Goal: Task Accomplishment & Management: Complete application form

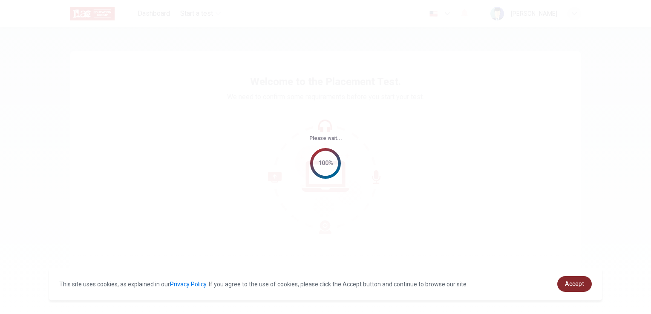
click at [575, 287] on span "Accept" at bounding box center [574, 284] width 19 height 7
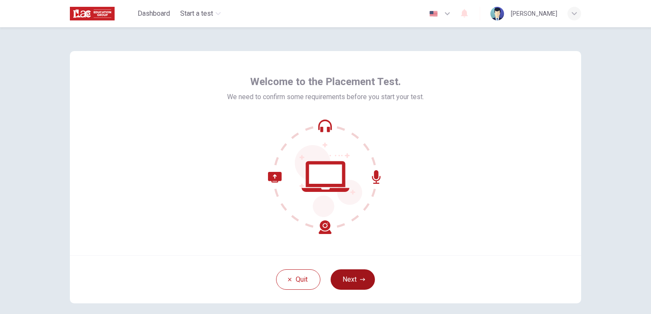
click at [345, 273] on button "Next" at bounding box center [353, 280] width 44 height 20
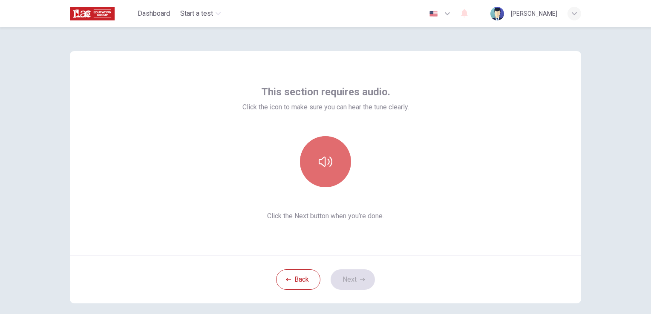
click at [324, 165] on icon "button" at bounding box center [326, 162] width 14 height 14
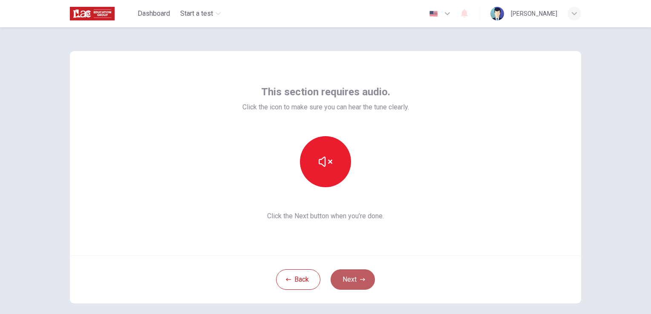
click at [350, 273] on button "Next" at bounding box center [353, 280] width 44 height 20
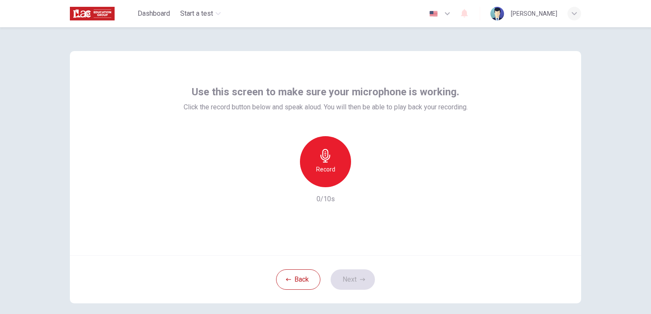
click at [342, 170] on div "Record" at bounding box center [325, 161] width 51 height 51
click at [331, 165] on div "Stop" at bounding box center [325, 161] width 51 height 51
click at [363, 180] on icon "button" at bounding box center [365, 180] width 4 height 5
click at [362, 180] on icon "button" at bounding box center [364, 180] width 9 height 9
click at [351, 287] on button "Next" at bounding box center [353, 280] width 44 height 20
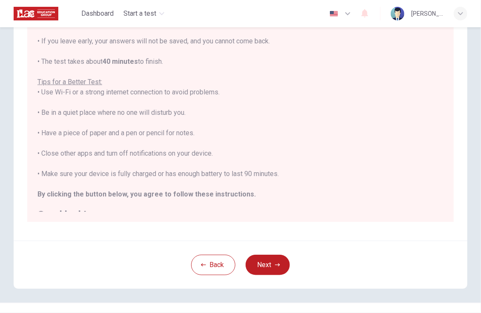
scroll to position [10, 0]
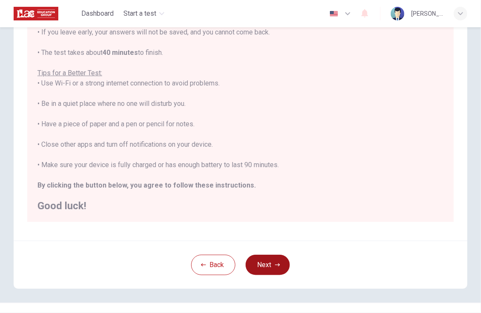
click at [272, 266] on button "Next" at bounding box center [268, 265] width 44 height 20
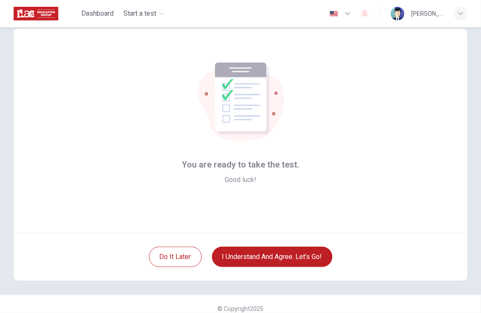
scroll to position [24, 0]
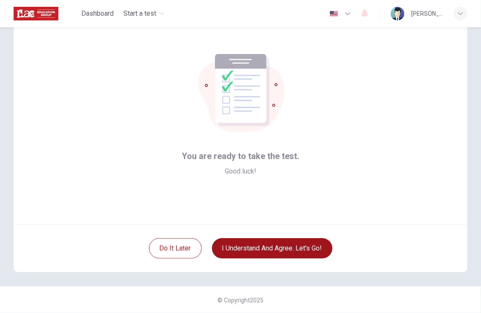
click at [282, 255] on button "I understand and agree. Let’s go!" at bounding box center [272, 249] width 121 height 20
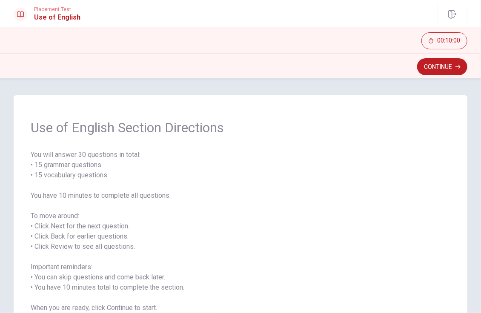
scroll to position [43, 0]
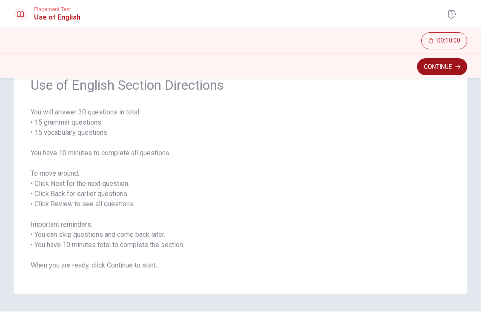
click at [447, 63] on button "Continue" at bounding box center [442, 66] width 50 height 17
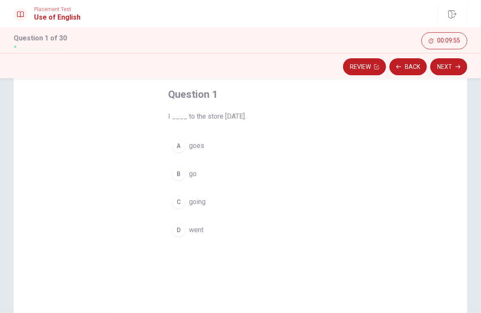
click at [193, 234] on span "went" at bounding box center [196, 230] width 14 height 10
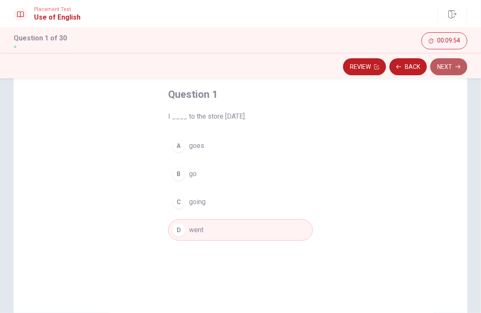
click at [451, 72] on button "Next" at bounding box center [449, 66] width 37 height 17
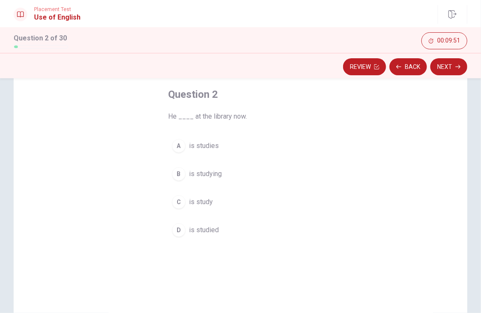
click at [204, 175] on span "is studying" at bounding box center [205, 174] width 33 height 10
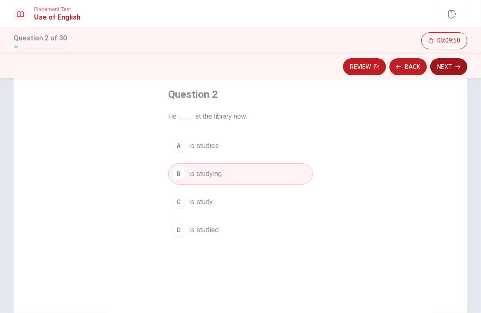
click at [444, 69] on button "Next" at bounding box center [449, 66] width 37 height 17
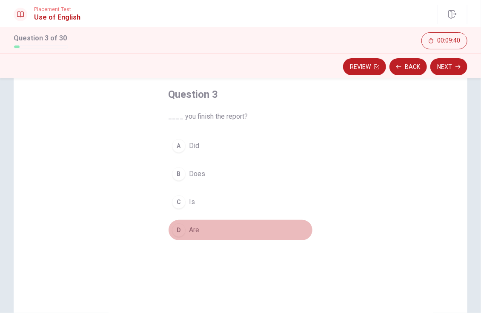
click at [190, 235] on span "Are" at bounding box center [194, 230] width 10 height 10
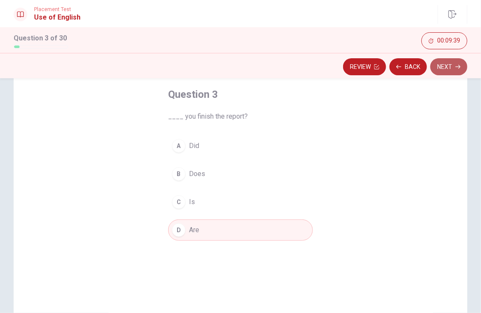
click at [438, 66] on button "Next" at bounding box center [449, 66] width 37 height 17
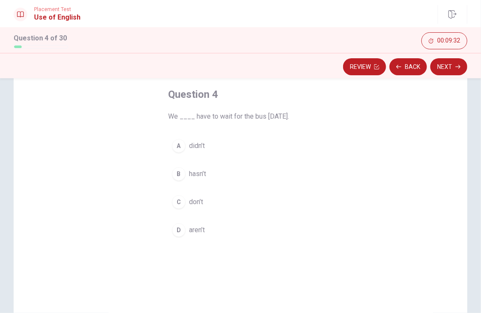
click at [197, 146] on span "didn’t" at bounding box center [197, 146] width 16 height 10
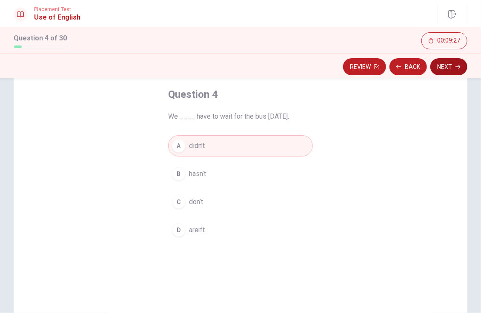
click at [456, 64] on icon "button" at bounding box center [458, 66] width 5 height 5
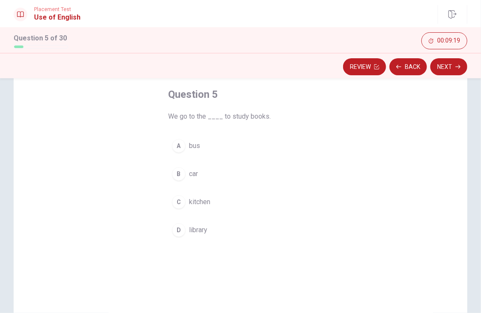
click at [188, 236] on button "D library" at bounding box center [240, 230] width 145 height 21
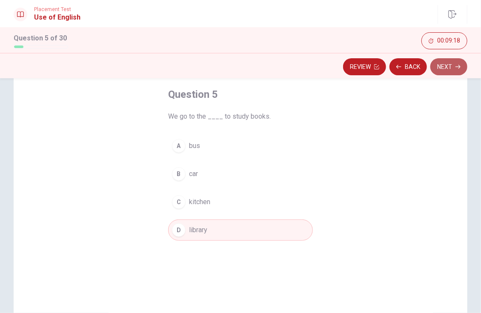
click at [443, 69] on button "Next" at bounding box center [449, 66] width 37 height 17
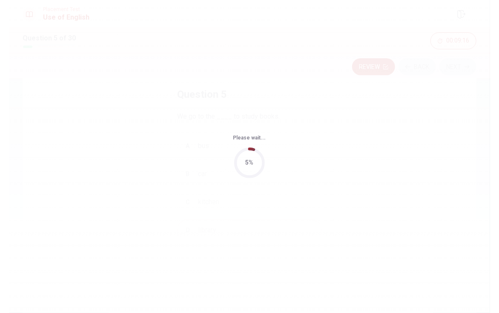
scroll to position [0, 0]
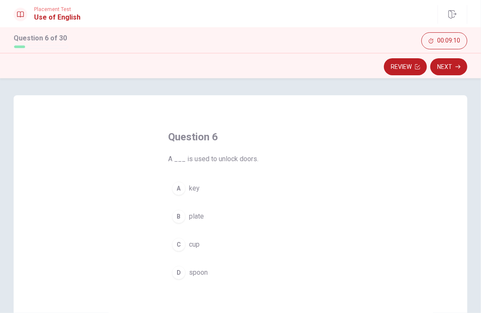
click at [182, 185] on div "A" at bounding box center [179, 189] width 14 height 14
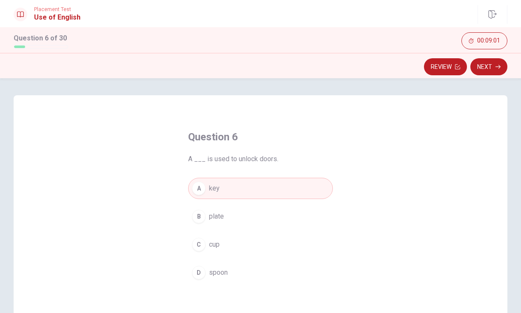
drag, startPoint x: 432, startPoint y: 129, endPoint x: 446, endPoint y: 127, distance: 14.5
click at [432, 129] on div "Question 6 A ___ is used to unlock doors. A key B plate C cup D spoon" at bounding box center [261, 243] width 494 height 296
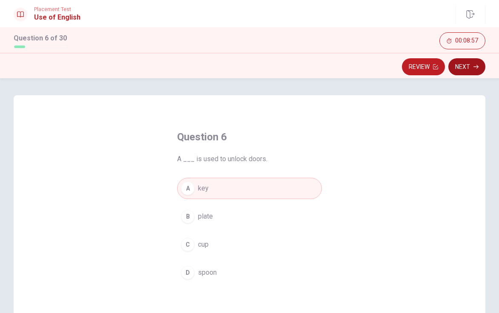
click at [458, 74] on button "Next" at bounding box center [467, 66] width 37 height 17
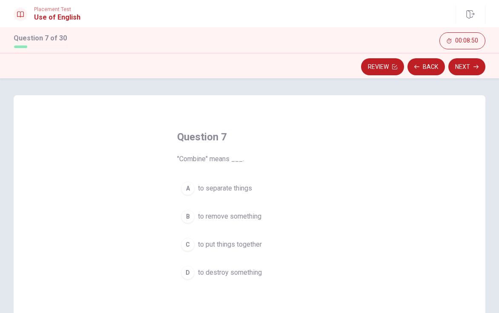
click at [246, 247] on span "to put things together" at bounding box center [230, 245] width 64 height 10
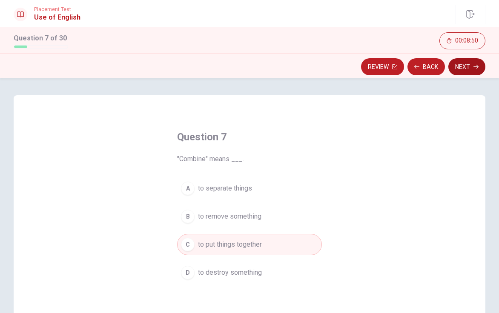
click at [455, 72] on button "Next" at bounding box center [467, 66] width 37 height 17
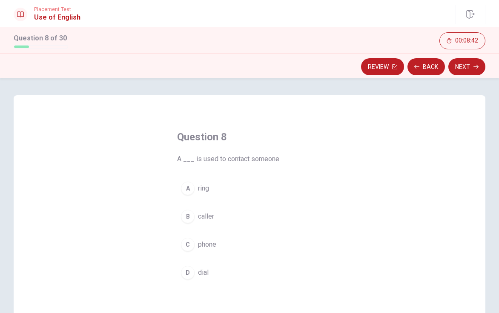
click at [208, 245] on span "phone" at bounding box center [207, 245] width 18 height 10
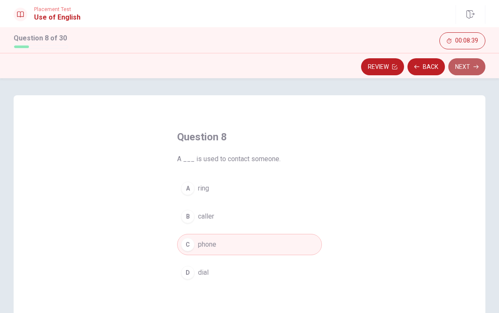
click at [461, 68] on button "Next" at bounding box center [467, 66] width 37 height 17
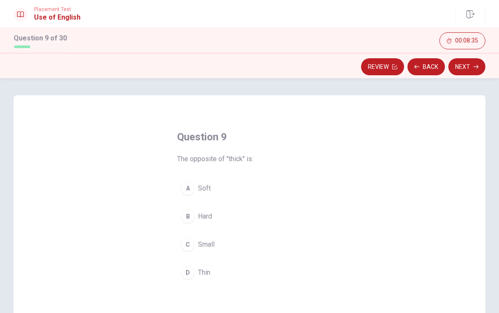
click at [203, 272] on span "Thin" at bounding box center [204, 273] width 12 height 10
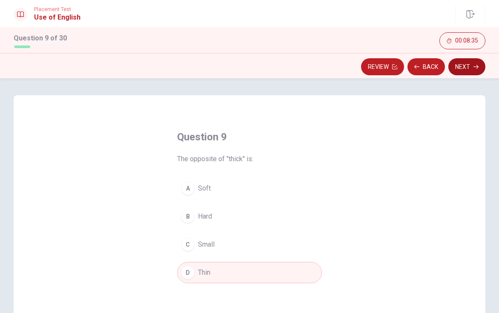
click at [465, 63] on button "Next" at bounding box center [467, 66] width 37 height 17
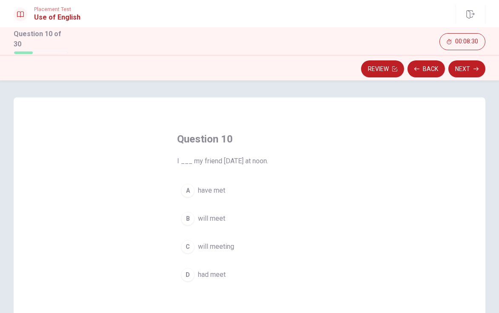
click at [224, 216] on button "B will meet" at bounding box center [249, 218] width 145 height 21
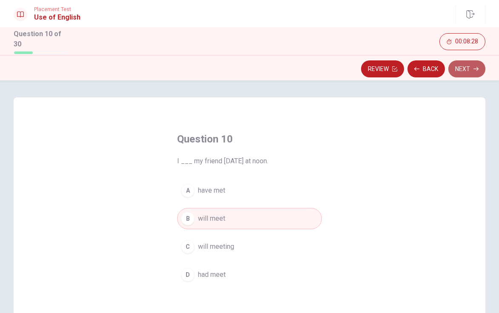
click at [454, 66] on button "Next" at bounding box center [467, 68] width 37 height 17
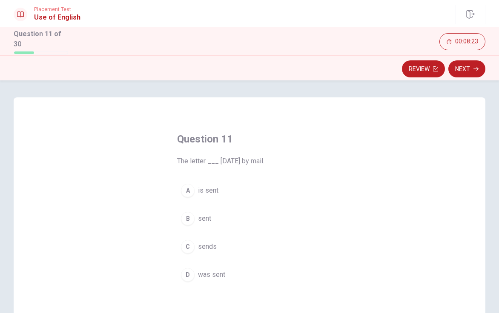
scroll to position [43, 0]
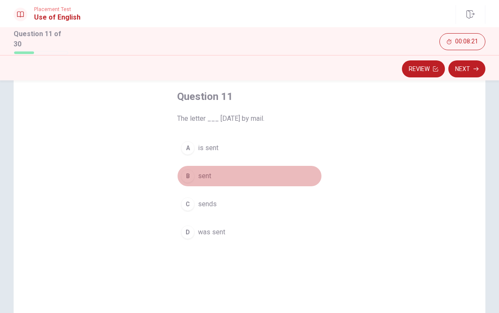
click at [208, 177] on span "sent" at bounding box center [204, 176] width 13 height 10
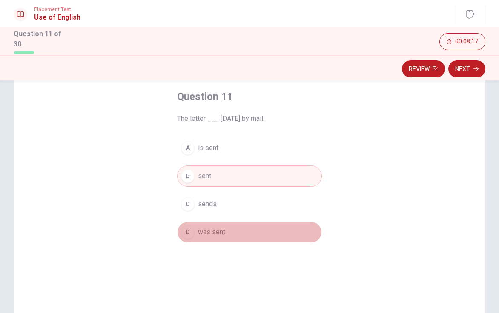
click at [201, 236] on button "D was sent" at bounding box center [249, 232] width 145 height 21
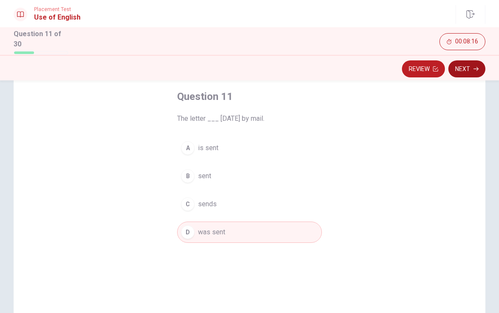
click at [462, 68] on button "Next" at bounding box center [467, 68] width 37 height 17
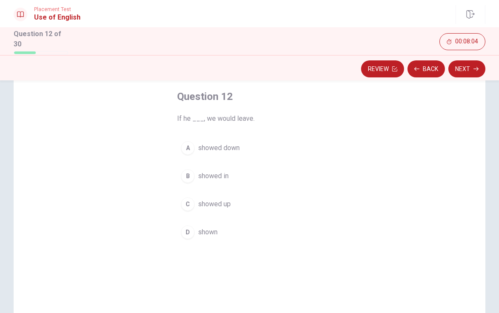
click at [224, 205] on span "showed up" at bounding box center [214, 204] width 33 height 10
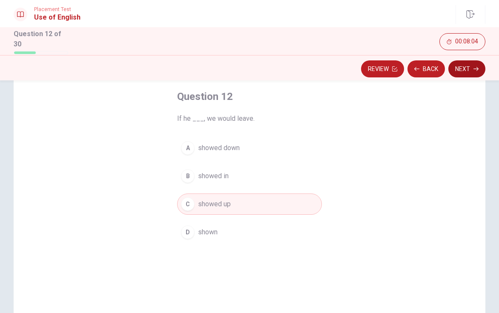
click at [454, 74] on button "Next" at bounding box center [467, 68] width 37 height 17
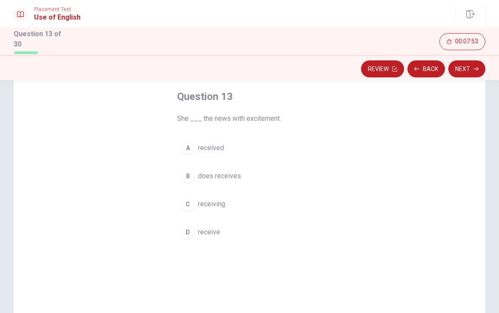
click at [223, 150] on button "A received" at bounding box center [249, 148] width 145 height 21
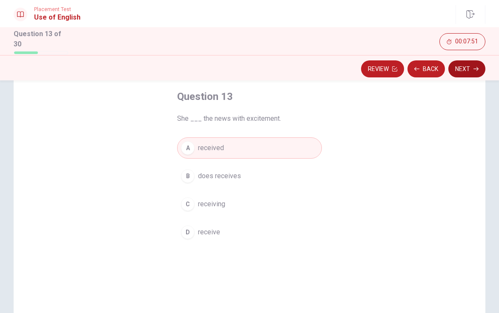
click at [462, 61] on button "Next" at bounding box center [467, 68] width 37 height 17
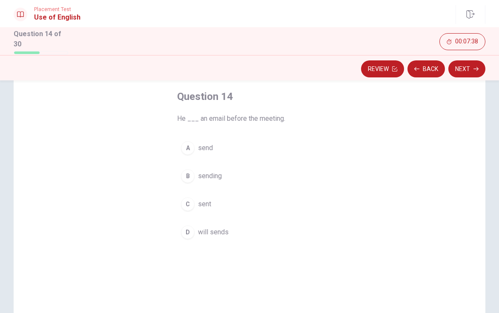
click at [207, 209] on button "C sent" at bounding box center [249, 204] width 145 height 21
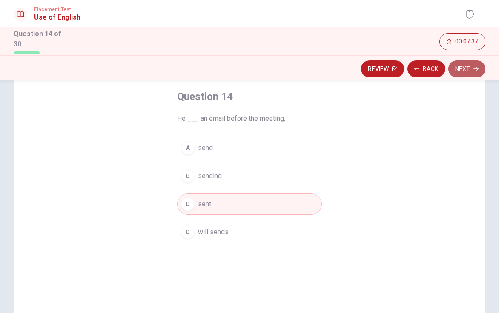
click at [456, 65] on button "Next" at bounding box center [467, 68] width 37 height 17
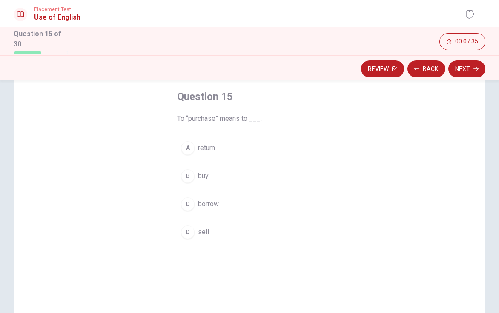
click at [210, 178] on button "B buy" at bounding box center [249, 176] width 145 height 21
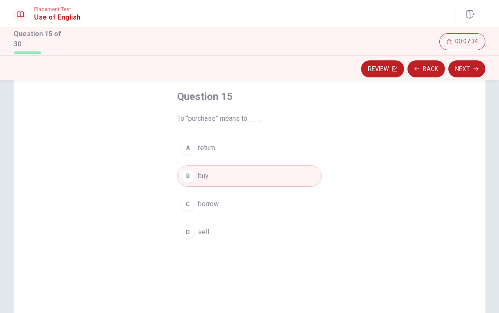
click at [476, 58] on div "Review Back Next" at bounding box center [249, 68] width 499 height 26
click at [475, 63] on button "Next" at bounding box center [467, 68] width 37 height 17
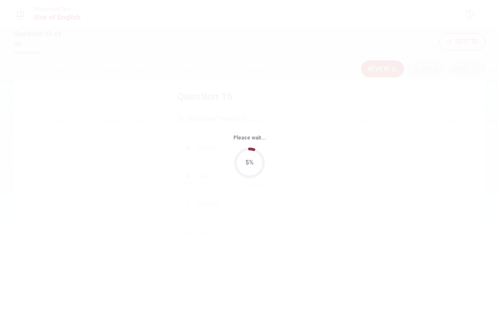
scroll to position [0, 0]
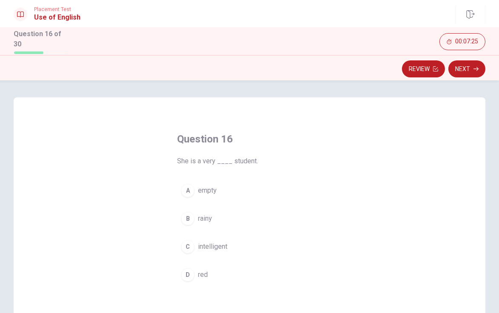
click at [214, 251] on button "C intelligent" at bounding box center [249, 246] width 145 height 21
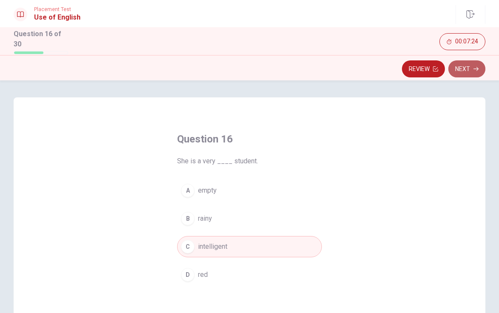
click at [471, 67] on button "Next" at bounding box center [467, 68] width 37 height 17
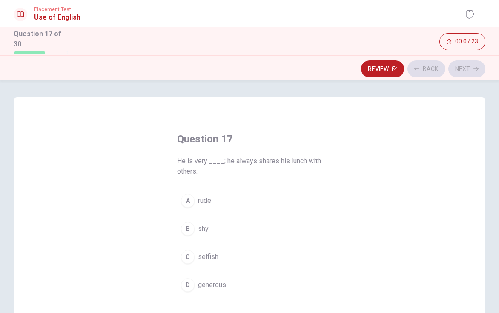
scroll to position [43, 0]
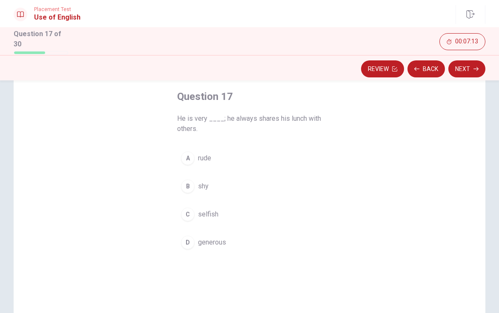
click at [211, 238] on span "generous" at bounding box center [212, 243] width 28 height 10
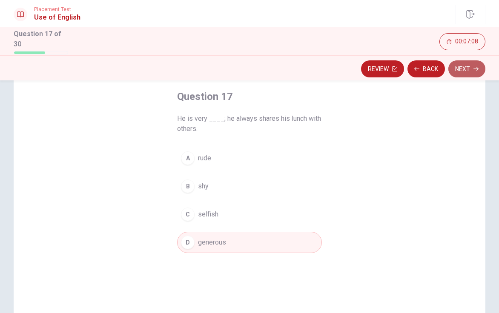
click at [461, 70] on button "Next" at bounding box center [467, 68] width 37 height 17
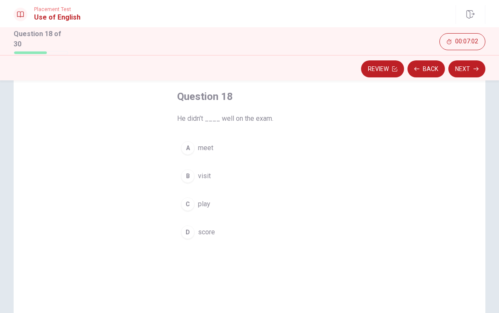
click at [208, 232] on span "score" at bounding box center [206, 232] width 17 height 10
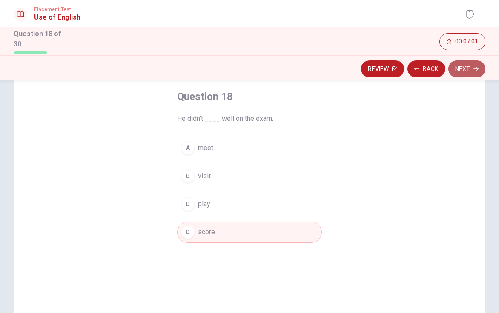
click at [468, 68] on button "Next" at bounding box center [467, 68] width 37 height 17
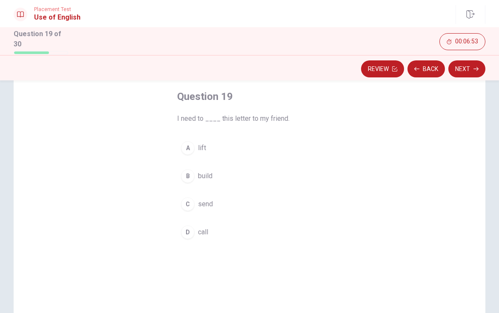
click at [207, 201] on span "send" at bounding box center [205, 204] width 15 height 10
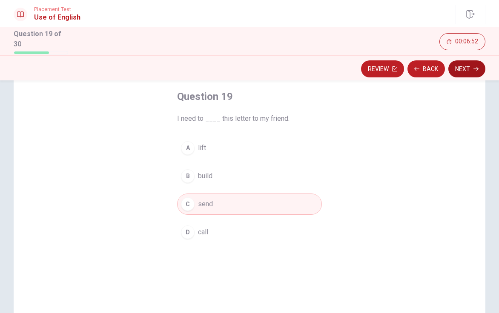
click at [466, 66] on button "Next" at bounding box center [467, 68] width 37 height 17
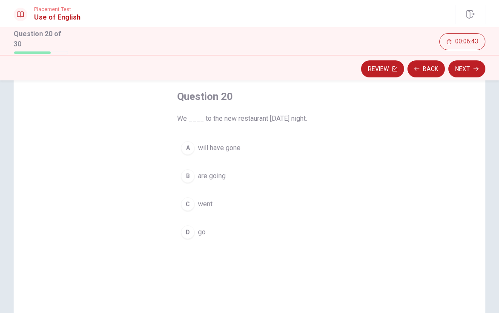
click at [215, 172] on span "are going" at bounding box center [212, 176] width 28 height 10
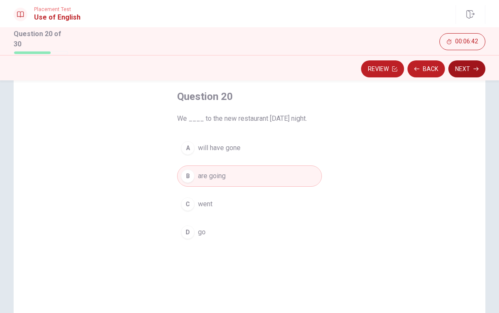
click at [463, 64] on button "Next" at bounding box center [467, 68] width 37 height 17
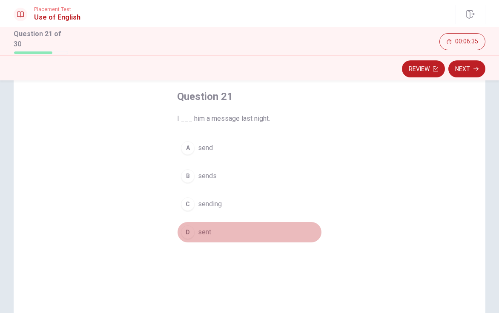
click at [199, 231] on span "sent" at bounding box center [204, 232] width 13 height 10
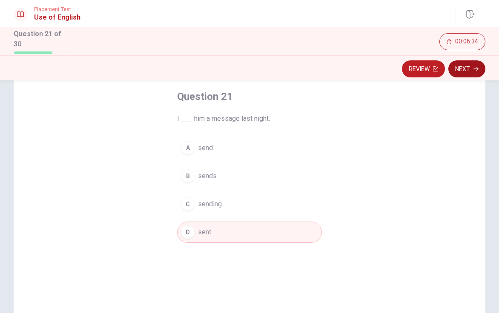
click at [469, 73] on button "Next" at bounding box center [467, 68] width 37 height 17
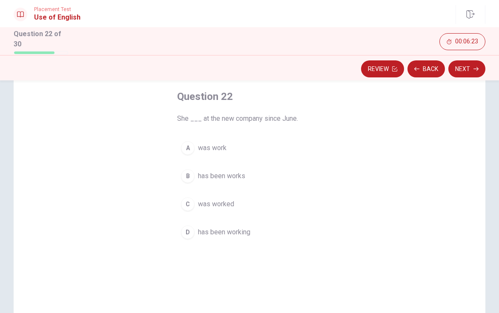
click at [243, 177] on button "B has been works" at bounding box center [249, 176] width 145 height 21
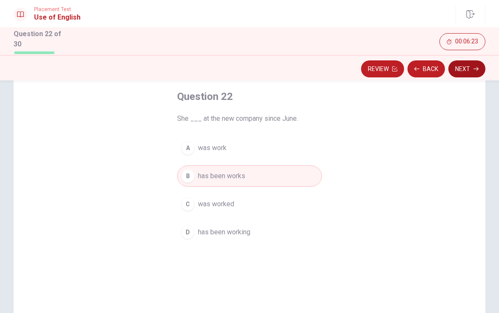
click at [459, 68] on button "Next" at bounding box center [467, 68] width 37 height 17
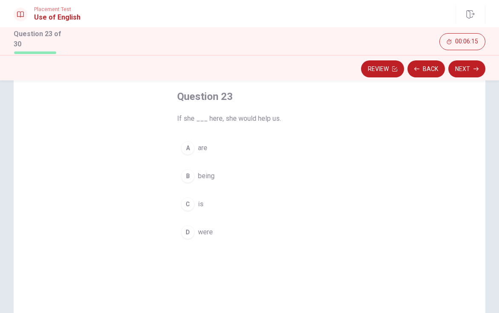
click at [198, 228] on span "were" at bounding box center [205, 232] width 15 height 10
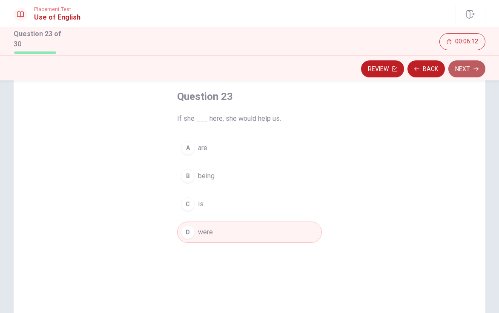
click at [459, 66] on button "Next" at bounding box center [467, 68] width 37 height 17
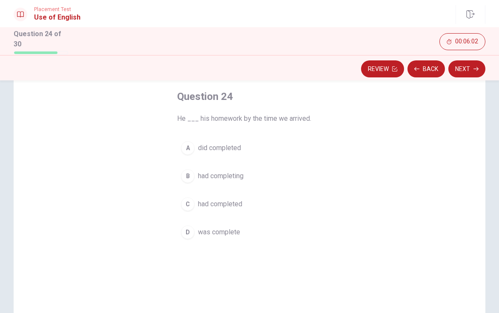
click at [235, 204] on span "had completed" at bounding box center [220, 204] width 44 height 10
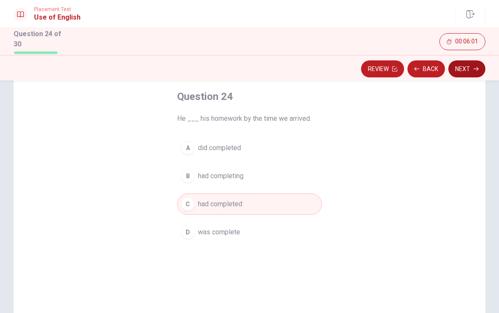
click at [460, 61] on button "Next" at bounding box center [467, 68] width 37 height 17
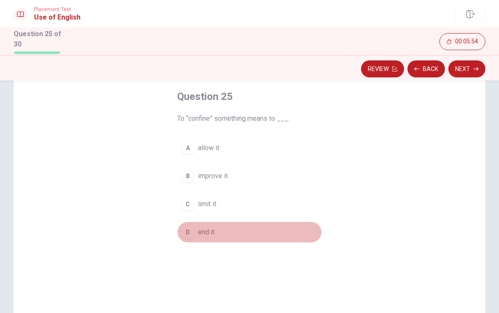
click at [210, 228] on span "end it" at bounding box center [206, 232] width 17 height 10
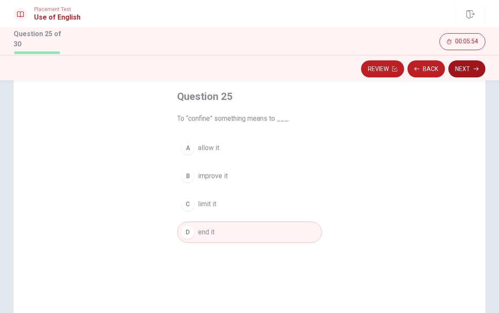
click at [474, 63] on button "Next" at bounding box center [467, 68] width 37 height 17
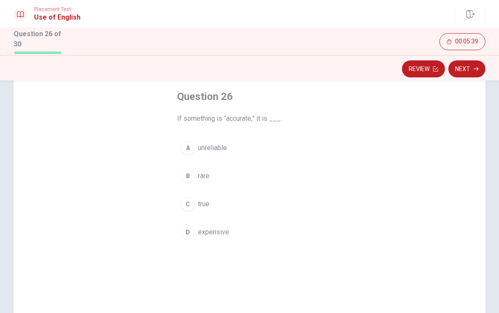
click at [216, 149] on span "unreliable" at bounding box center [212, 148] width 29 height 10
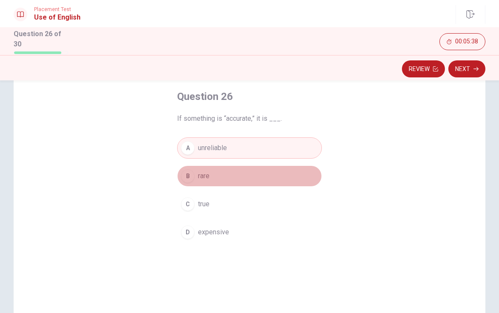
click at [216, 168] on button "B rare" at bounding box center [249, 176] width 145 height 21
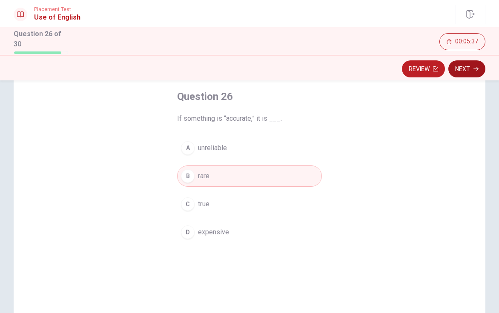
click at [473, 66] on button "Next" at bounding box center [467, 68] width 37 height 17
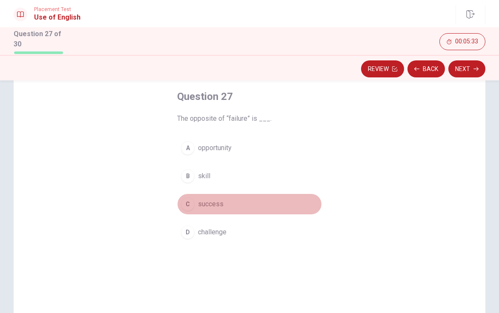
click at [220, 207] on button "C success" at bounding box center [249, 204] width 145 height 21
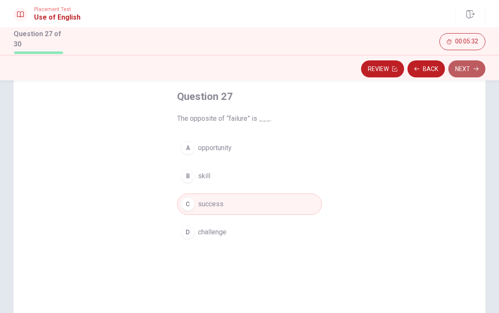
click at [461, 63] on button "Next" at bounding box center [467, 68] width 37 height 17
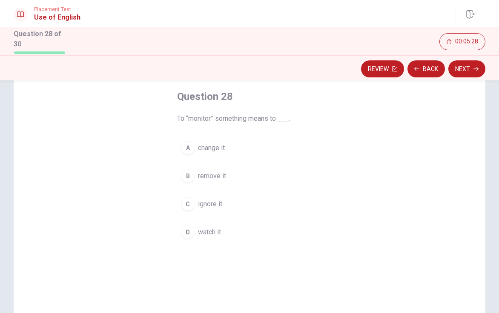
click at [215, 234] on span "watch it" at bounding box center [209, 232] width 23 height 10
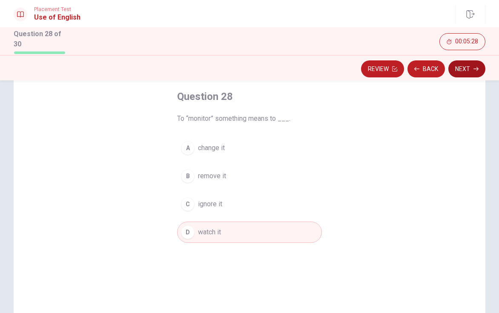
click at [457, 66] on button "Next" at bounding box center [467, 68] width 37 height 17
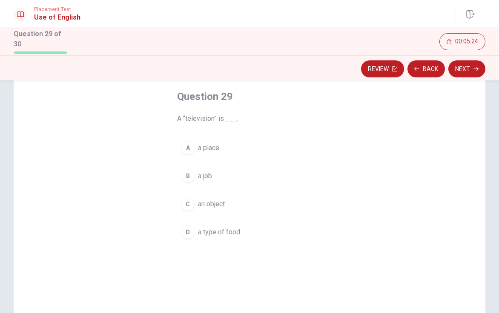
click at [218, 205] on span "an object" at bounding box center [211, 204] width 27 height 10
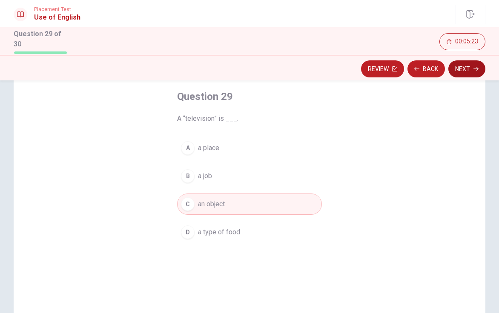
click at [458, 66] on button "Next" at bounding box center [467, 68] width 37 height 17
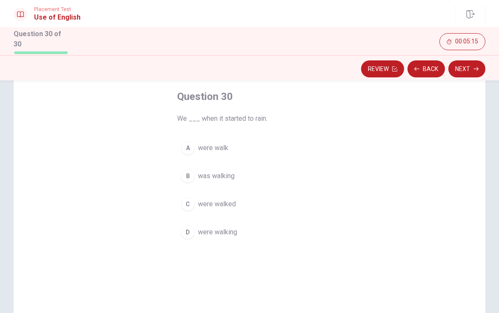
click at [235, 202] on button "C were walked" at bounding box center [249, 204] width 145 height 21
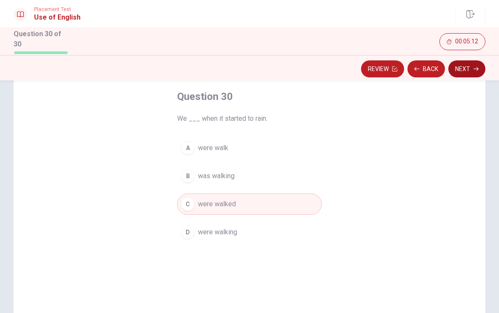
click at [465, 69] on button "Next" at bounding box center [467, 68] width 37 height 17
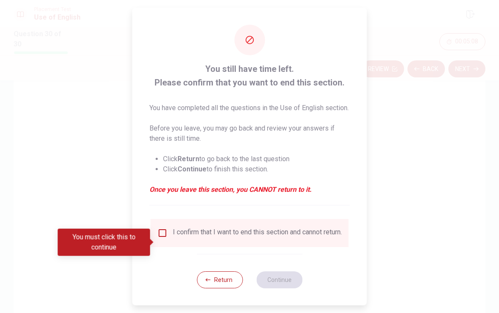
click at [161, 239] on input "You must click this to continue" at bounding box center [163, 233] width 10 height 10
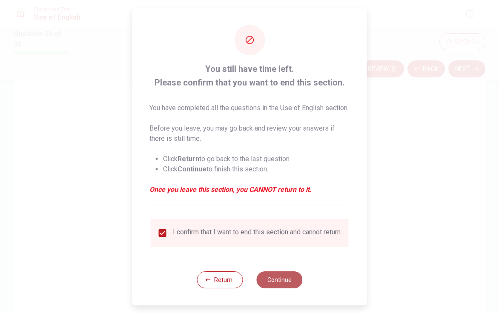
click at [267, 289] on button "Continue" at bounding box center [279, 280] width 46 height 17
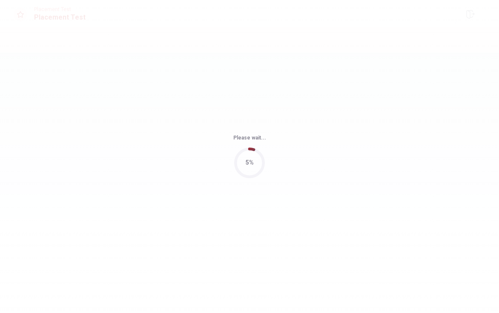
scroll to position [0, 0]
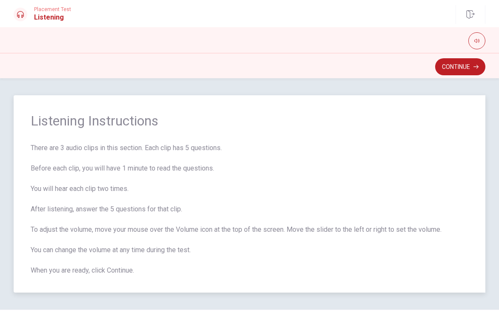
click at [184, 204] on span "There are 3 audio clips in this section. Each clip has 5 questions. Before each…" at bounding box center [250, 209] width 438 height 133
drag, startPoint x: 456, startPoint y: 65, endPoint x: 455, endPoint y: 69, distance: 4.8
click at [456, 65] on button "Continue" at bounding box center [460, 66] width 50 height 17
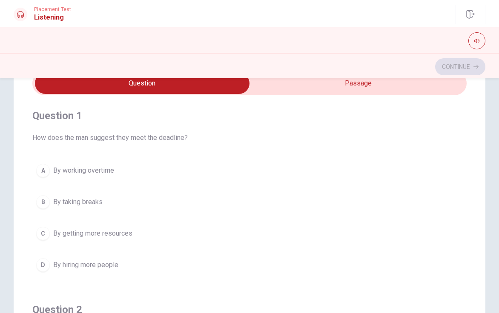
scroll to position [32, 0]
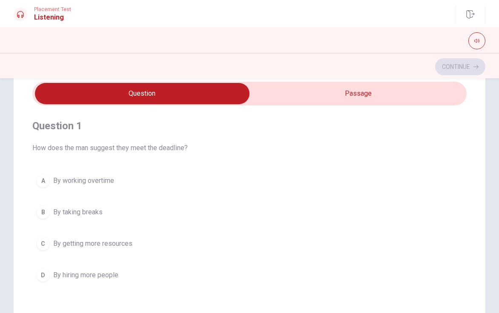
click at [366, 102] on input "checkbox" at bounding box center [142, 93] width 652 height 21
checkbox input "true"
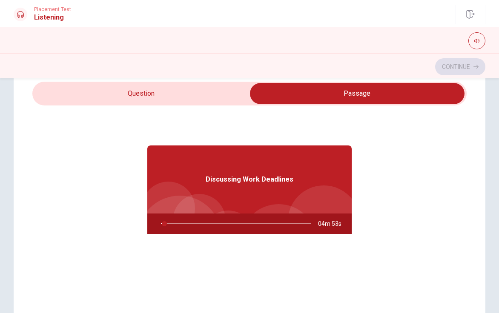
type input "3"
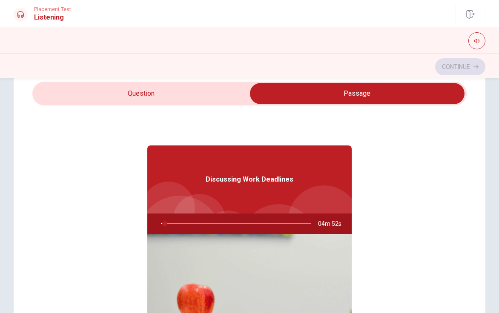
click at [172, 86] on input "checkbox" at bounding box center [358, 93] width 652 height 21
checkbox input "false"
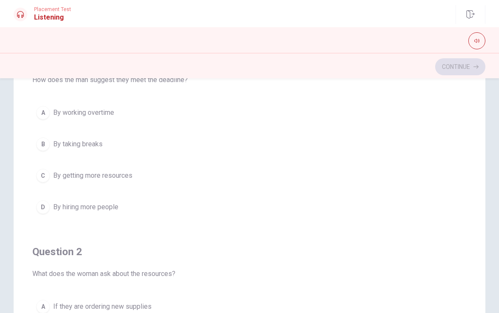
scroll to position [75, 0]
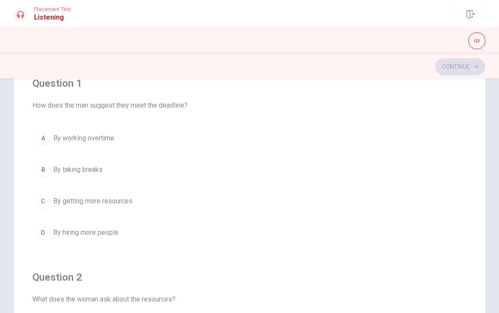
click at [167, 121] on div "Question 1 How does the man suggest they meet the deadline? A By working overti…" at bounding box center [249, 160] width 434 height 194
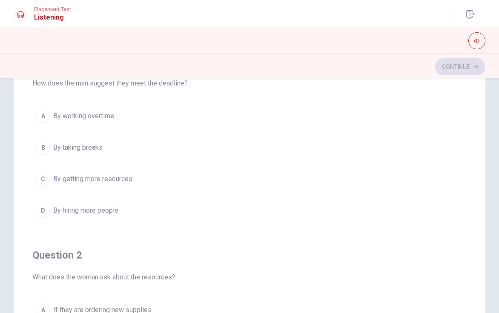
scroll to position [43, 0]
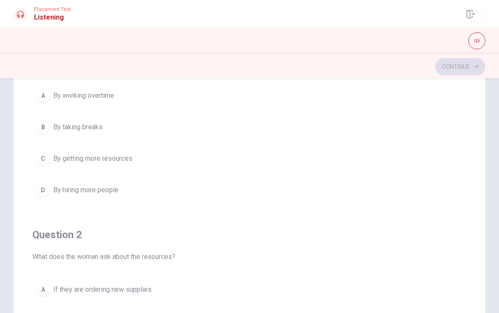
click at [83, 95] on span "By working overtime" at bounding box center [83, 96] width 61 height 10
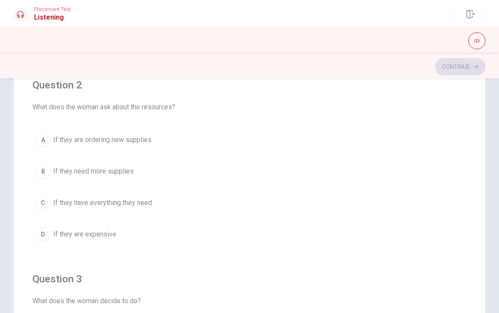
scroll to position [213, 0]
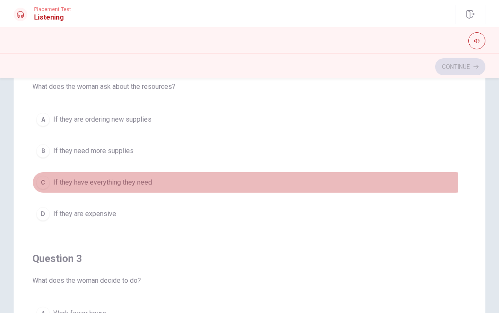
click at [159, 181] on button "C If they have everything they need" at bounding box center [249, 182] width 434 height 21
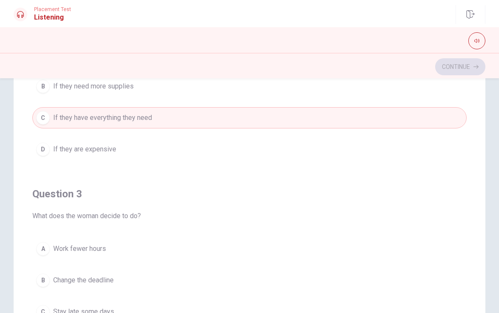
scroll to position [383, 0]
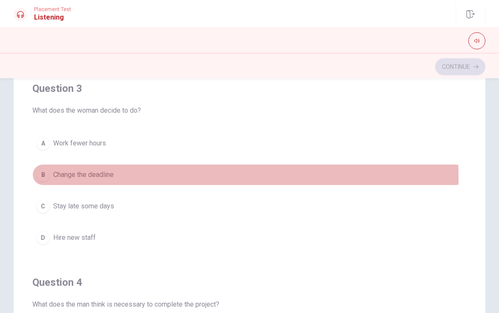
click at [109, 176] on span "Change the deadline" at bounding box center [83, 175] width 60 height 10
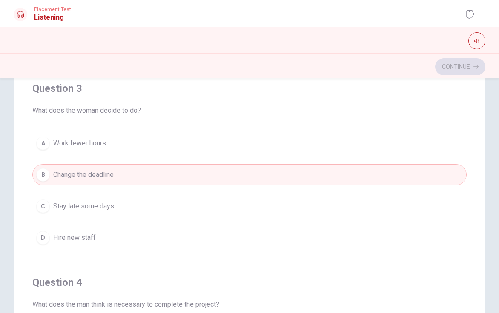
click at [105, 146] on span "Work fewer hours" at bounding box center [79, 143] width 53 height 10
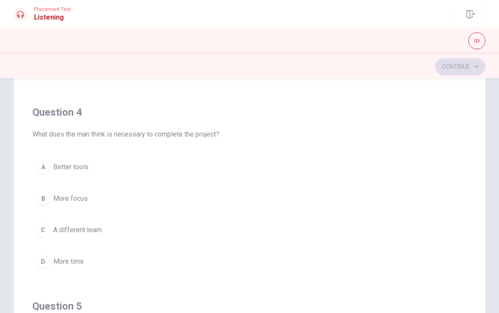
scroll to position [596, 0]
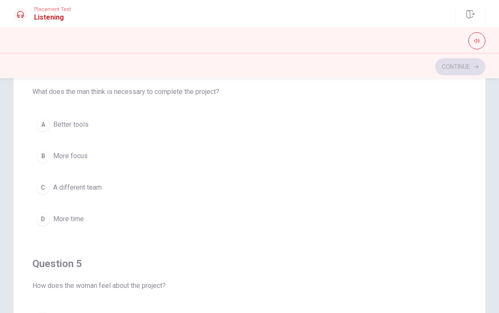
click at [88, 129] on button "A Better tools" at bounding box center [249, 124] width 434 height 21
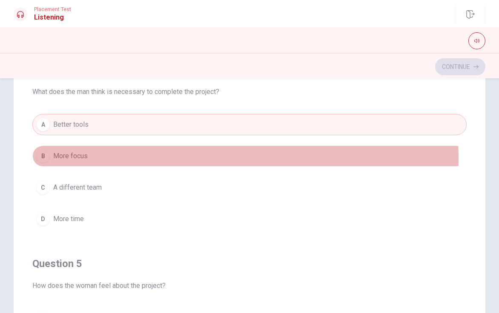
click at [107, 158] on button "B More focus" at bounding box center [249, 156] width 434 height 21
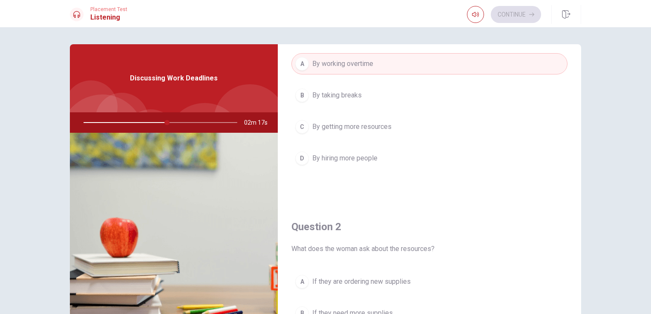
scroll to position [0, 0]
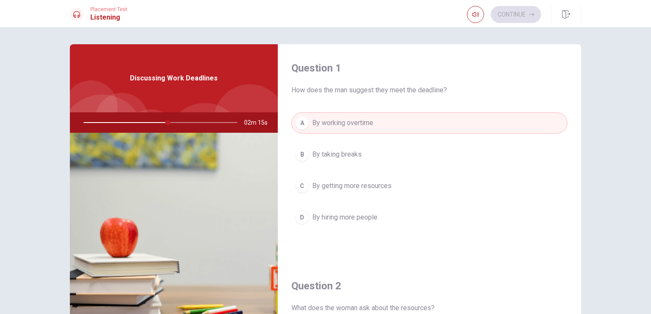
click at [172, 124] on div at bounding box center [158, 122] width 171 height 20
drag, startPoint x: 168, startPoint y: 123, endPoint x: 174, endPoint y: 123, distance: 5.5
click at [174, 123] on div at bounding box center [158, 122] width 171 height 20
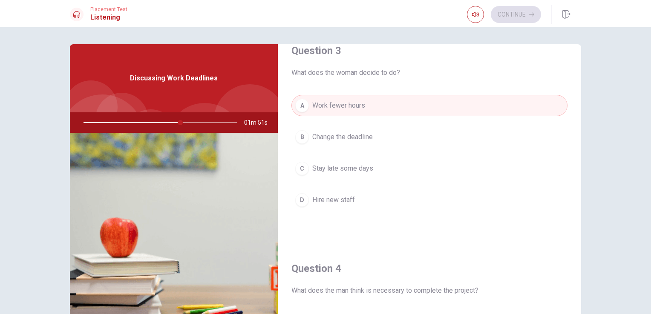
scroll to position [469, 0]
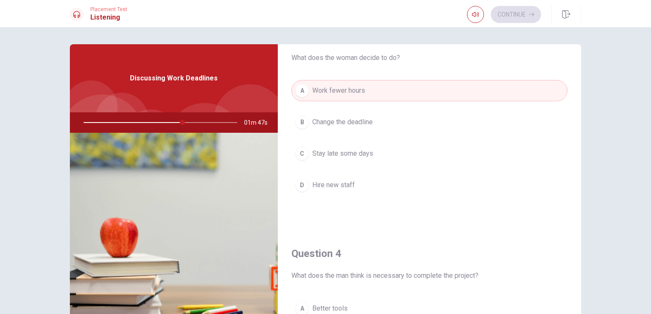
click at [359, 156] on span "Stay late some days" at bounding box center [342, 154] width 61 height 10
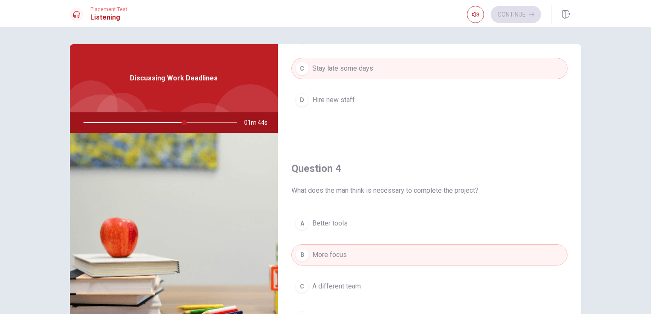
scroll to position [639, 0]
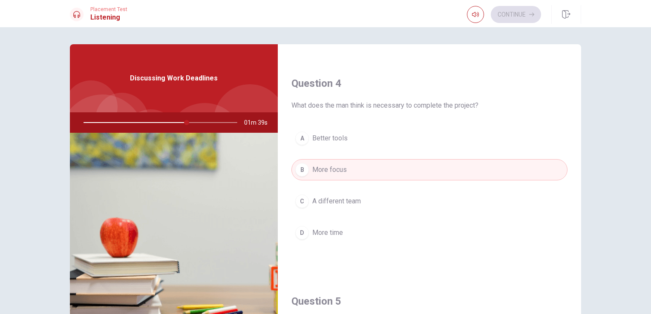
drag, startPoint x: 183, startPoint y: 122, endPoint x: 220, endPoint y: 122, distance: 36.6
click at [220, 122] on div at bounding box center [158, 122] width 171 height 20
click at [226, 123] on div at bounding box center [158, 122] width 171 height 20
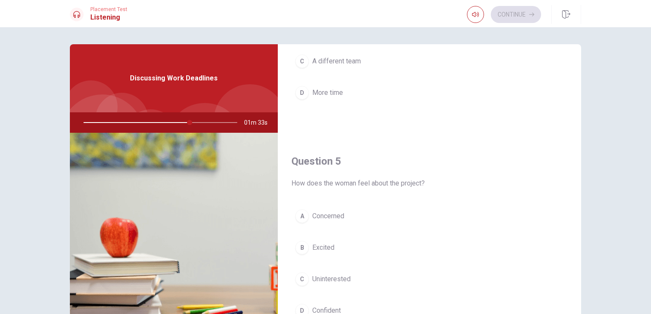
scroll to position [791, 0]
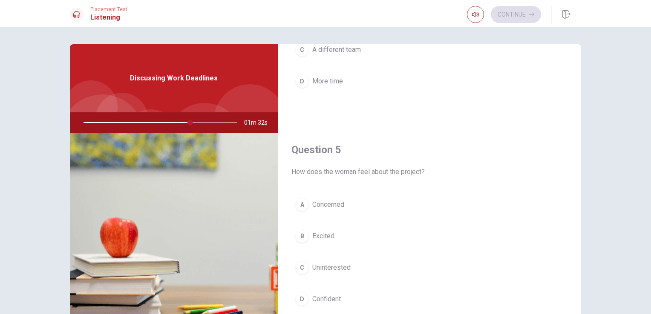
click at [325, 233] on span "Excited" at bounding box center [323, 236] width 22 height 10
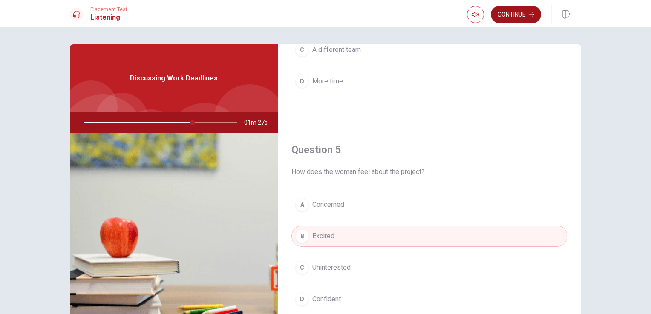
click at [517, 19] on button "Continue" at bounding box center [516, 14] width 50 height 17
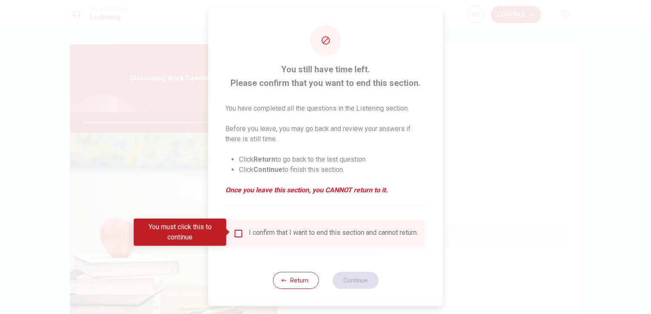
click at [239, 231] on input "You must click this to continue" at bounding box center [238, 234] width 10 height 10
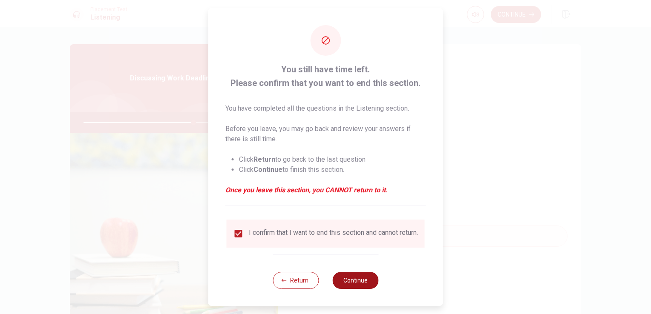
click at [337, 287] on button "Continue" at bounding box center [355, 280] width 46 height 17
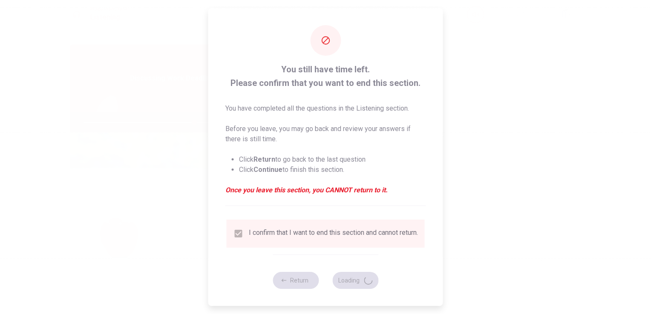
type input "72"
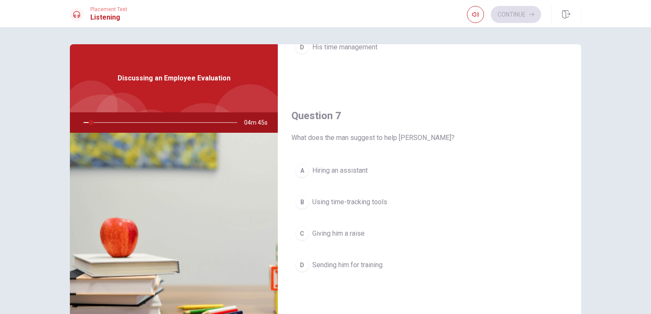
scroll to position [213, 0]
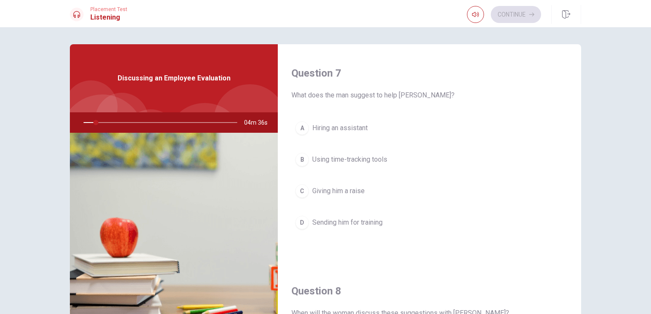
click at [463, 188] on button "C Giving him a raise" at bounding box center [429, 191] width 276 height 21
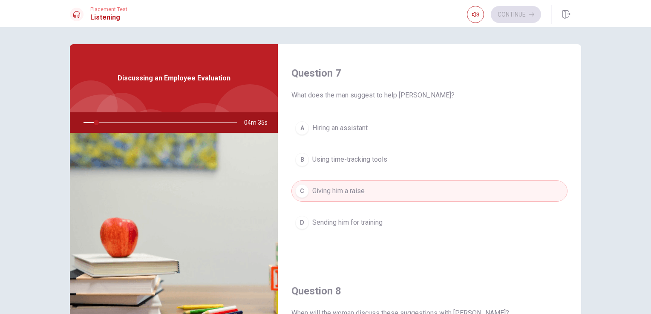
click at [466, 96] on span "What does the man suggest to help [PERSON_NAME]?" at bounding box center [429, 95] width 276 height 10
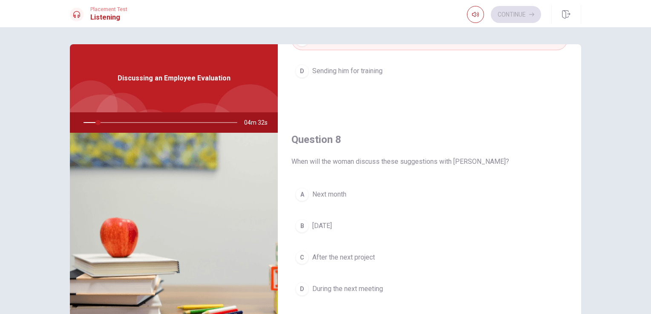
scroll to position [383, 0]
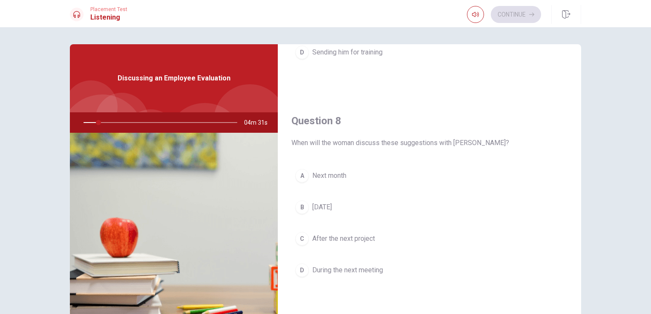
drag, startPoint x: 97, startPoint y: 124, endPoint x: 109, endPoint y: 126, distance: 12.1
click at [108, 126] on div at bounding box center [158, 122] width 171 height 20
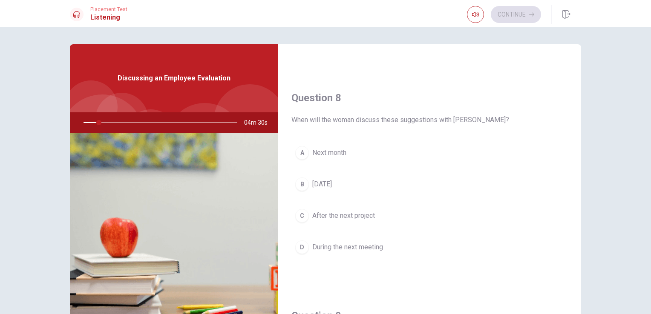
scroll to position [426, 0]
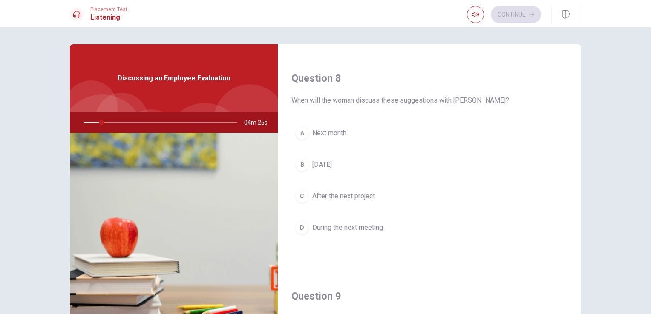
click at [467, 166] on button "B [DATE]" at bounding box center [429, 164] width 276 height 21
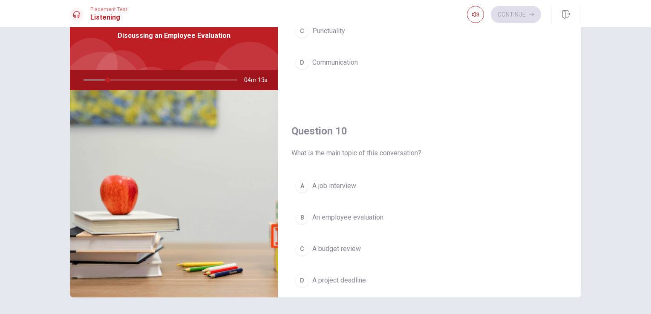
scroll to position [791, 0]
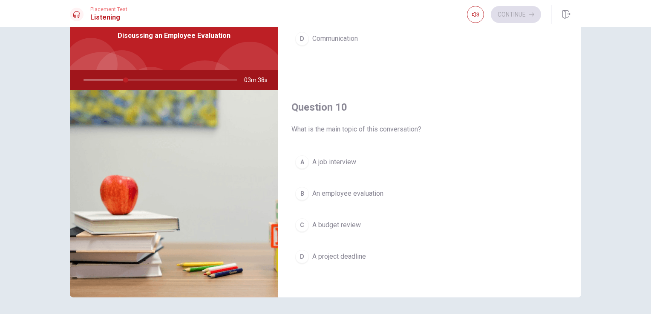
click at [532, 91] on div "Question 10 What is the main topic of this conversation? A A job interview B An…" at bounding box center [429, 192] width 303 height 218
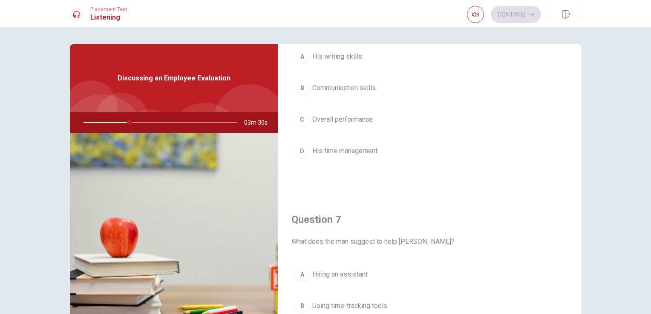
scroll to position [0, 0]
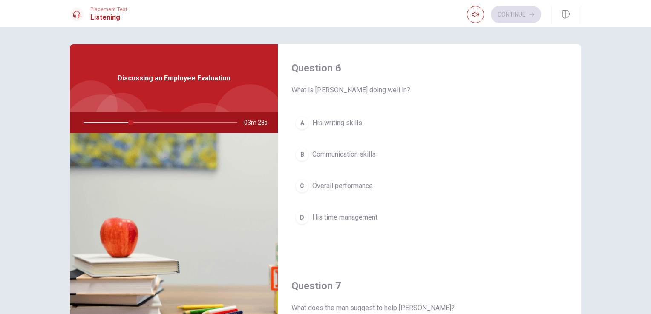
click at [339, 185] on span "Overall performance" at bounding box center [342, 186] width 60 height 10
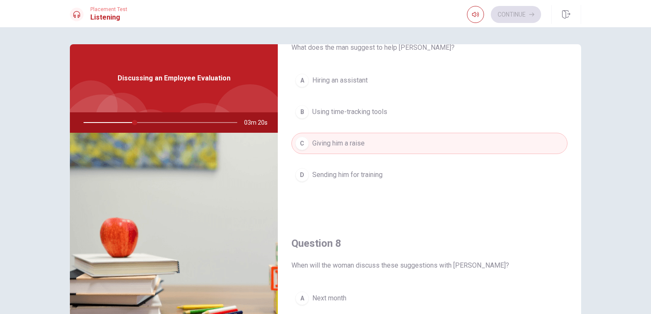
scroll to position [213, 0]
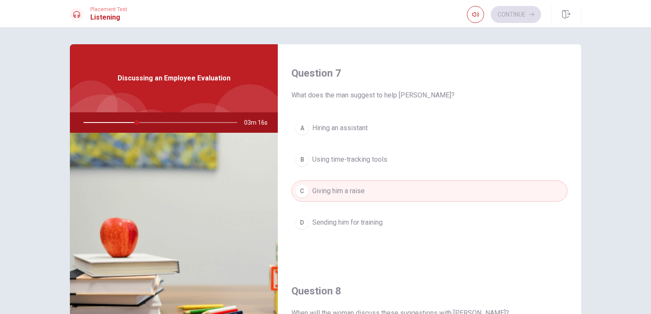
click at [380, 225] on span "Sending him for training" at bounding box center [347, 223] width 70 height 10
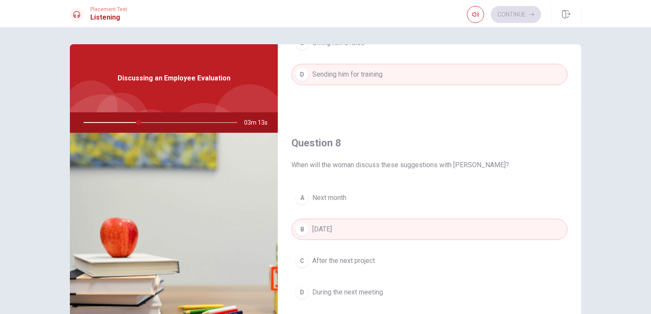
scroll to position [426, 0]
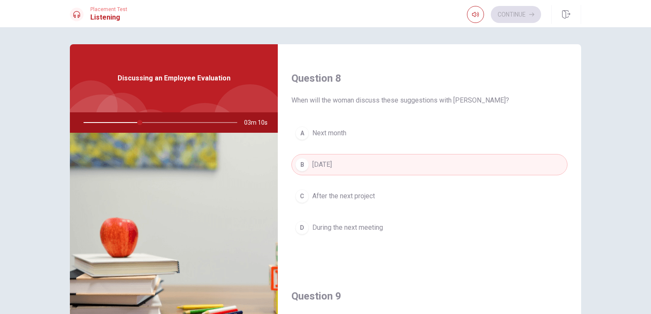
click at [369, 229] on span "During the next meeting" at bounding box center [347, 228] width 71 height 10
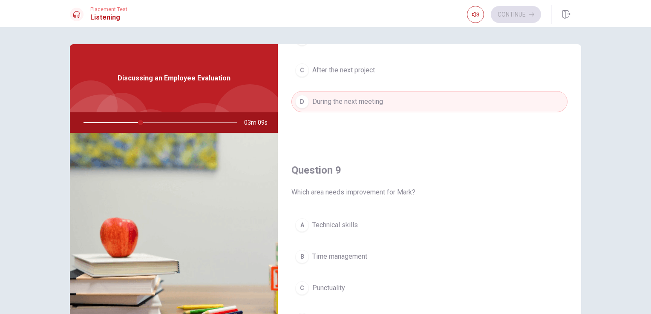
scroll to position [639, 0]
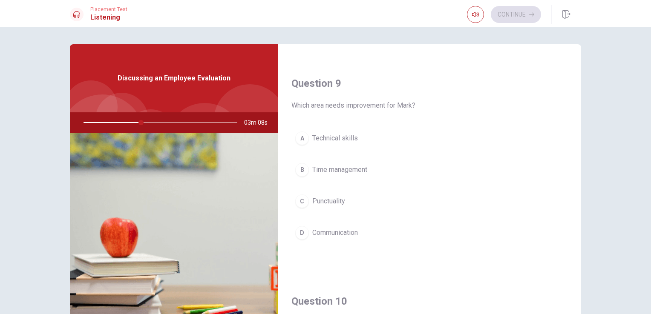
click at [354, 168] on span "Time management" at bounding box center [339, 170] width 55 height 10
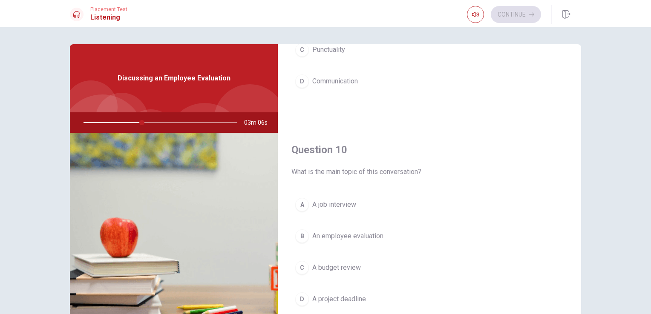
scroll to position [70, 0]
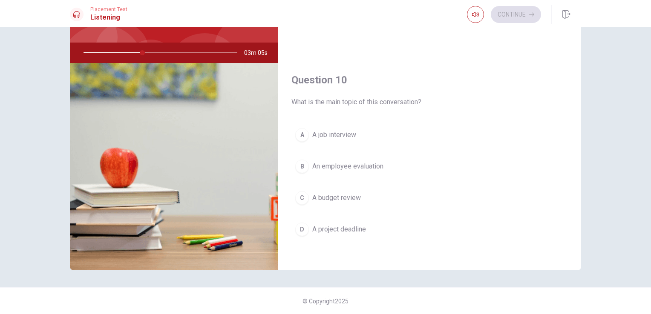
click at [380, 167] on span "An employee evaluation" at bounding box center [347, 166] width 71 height 10
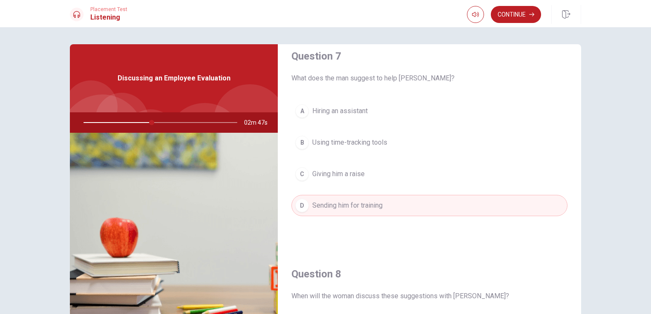
scroll to position [213, 0]
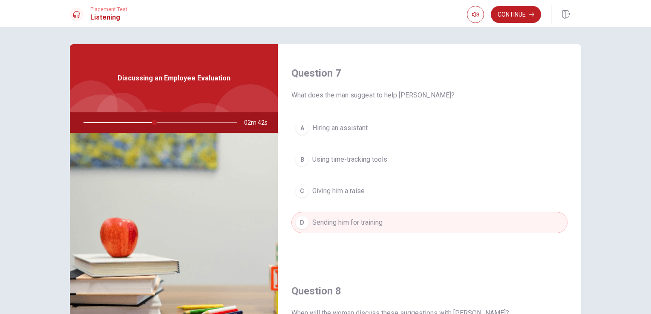
click at [372, 158] on span "Using time-tracking tools" at bounding box center [349, 160] width 75 height 10
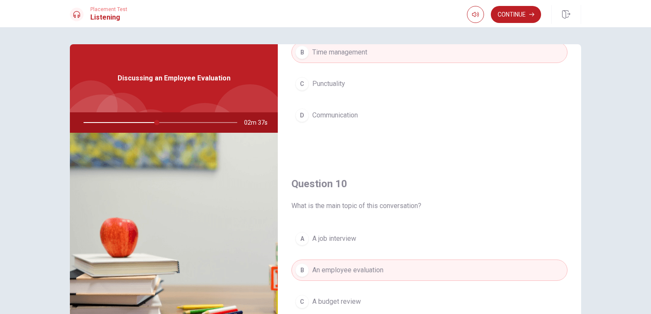
scroll to position [791, 0]
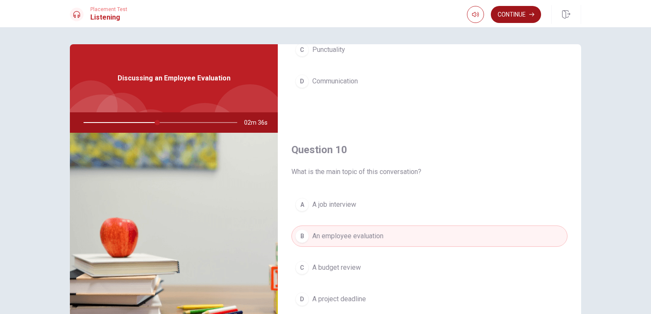
click at [516, 16] on button "Continue" at bounding box center [516, 14] width 50 height 17
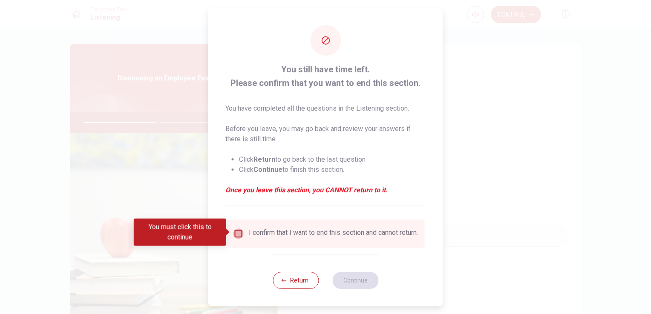
click at [236, 236] on input "You must click this to continue" at bounding box center [238, 234] width 10 height 10
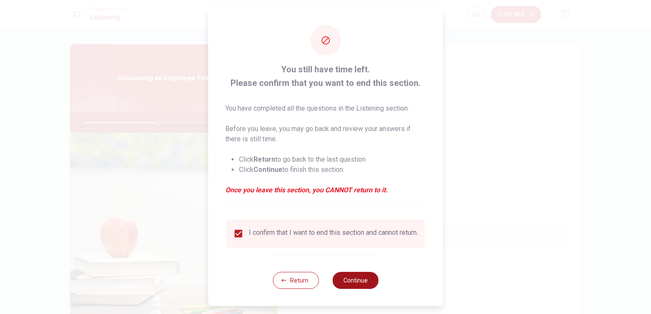
click at [349, 285] on button "Continue" at bounding box center [355, 280] width 46 height 17
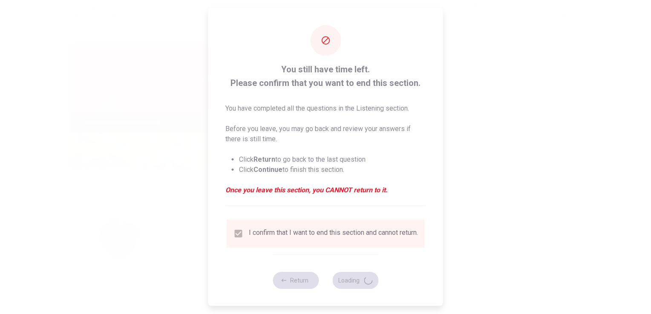
type input "49"
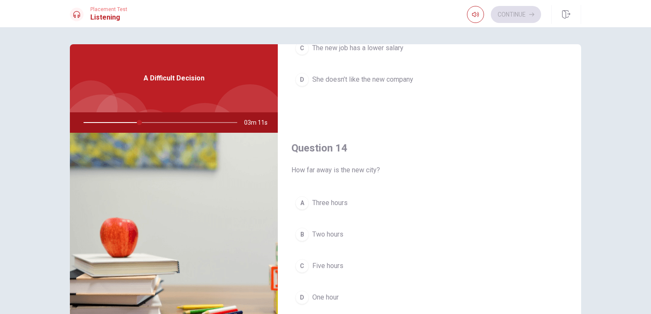
scroll to position [617, 0]
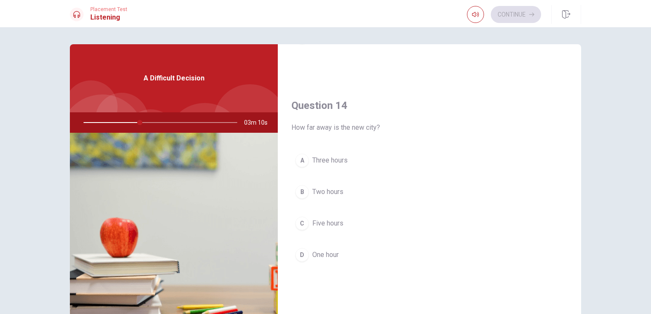
click at [336, 159] on span "Three hours" at bounding box center [329, 160] width 35 height 10
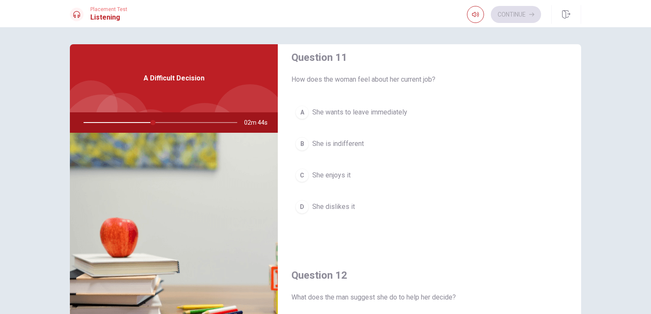
scroll to position [0, 0]
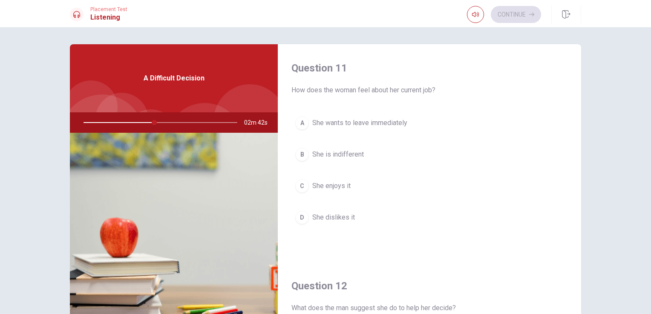
click at [341, 189] on span "She enjoys it" at bounding box center [331, 186] width 38 height 10
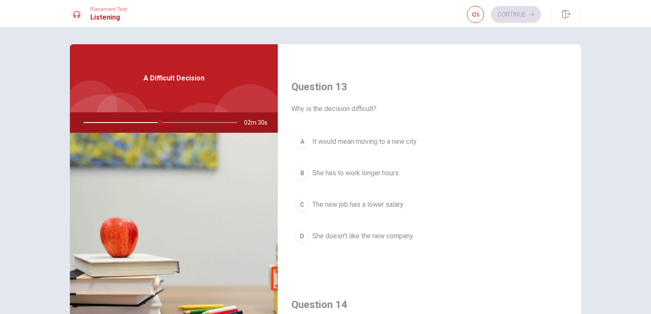
scroll to position [419, 0]
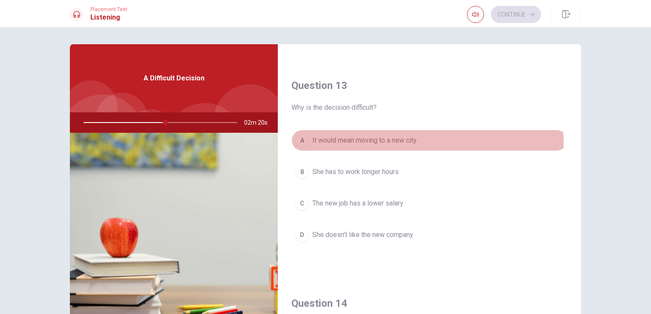
click at [385, 142] on span "It would mean moving to a new city" at bounding box center [364, 140] width 104 height 10
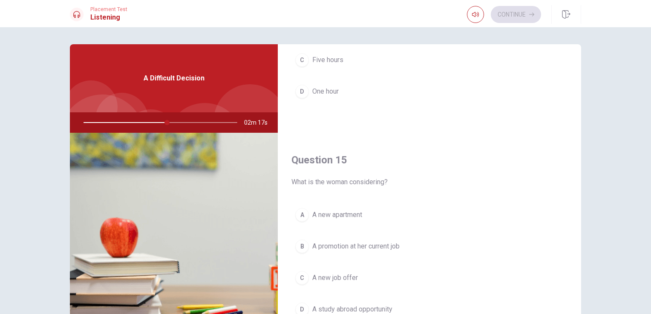
scroll to position [791, 0]
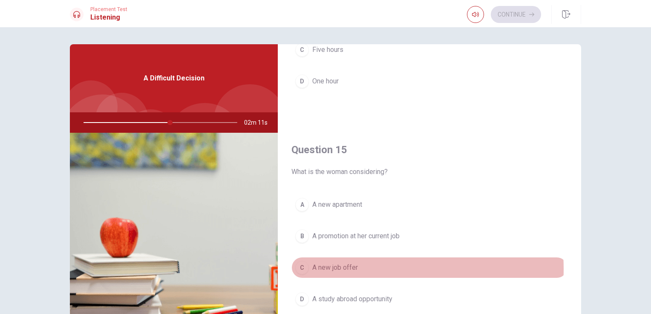
click at [348, 266] on span "A new job offer" at bounding box center [335, 268] width 46 height 10
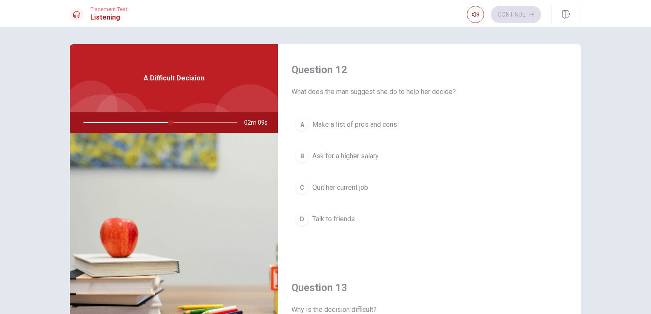
scroll to position [211, 0]
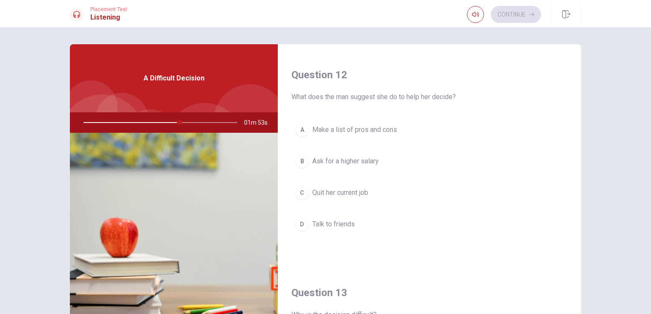
click at [364, 135] on button "A Make a list of pros and cons" at bounding box center [429, 129] width 276 height 21
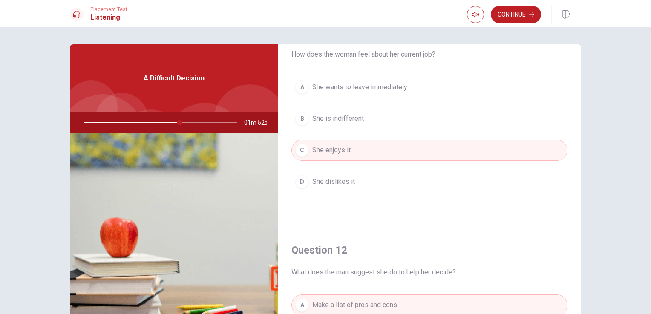
scroll to position [0, 0]
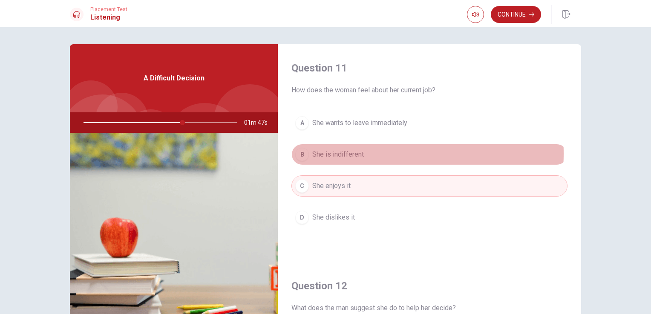
click at [356, 153] on span "She is indifferent" at bounding box center [338, 155] width 52 height 10
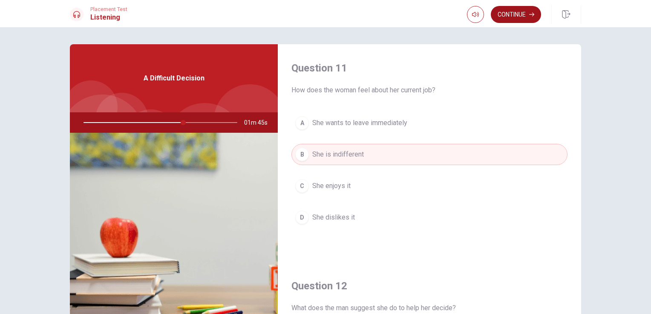
click at [523, 15] on button "Continue" at bounding box center [516, 14] width 50 height 17
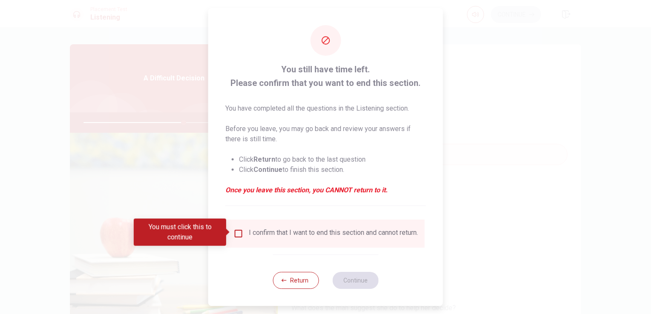
click at [237, 230] on input "You must click this to continue" at bounding box center [238, 234] width 10 height 10
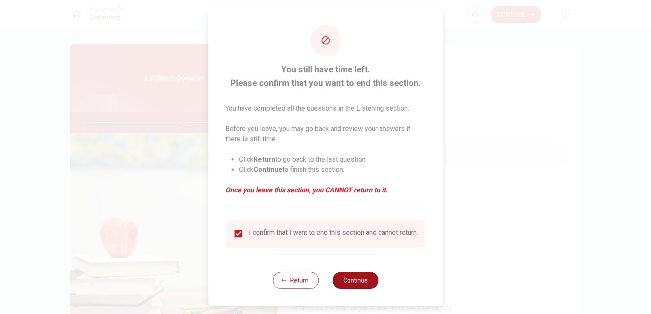
click at [351, 288] on button "Continue" at bounding box center [355, 280] width 46 height 17
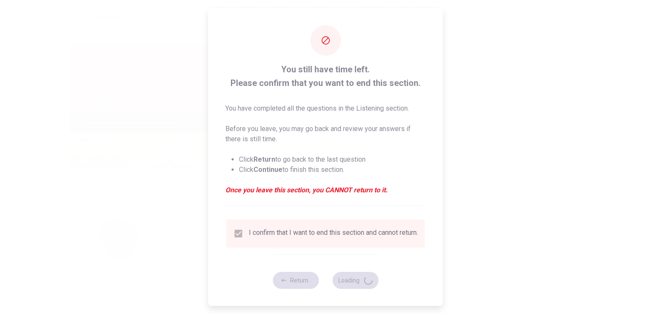
type input "66"
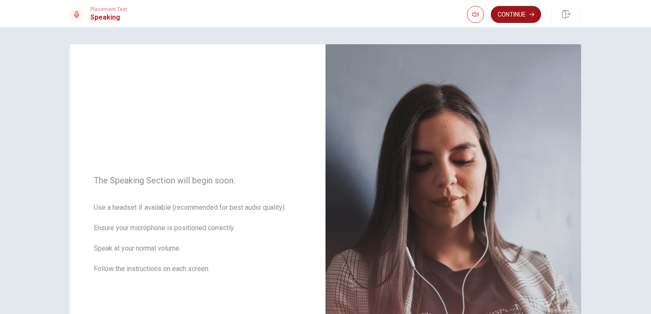
click at [523, 14] on button "Continue" at bounding box center [516, 14] width 50 height 17
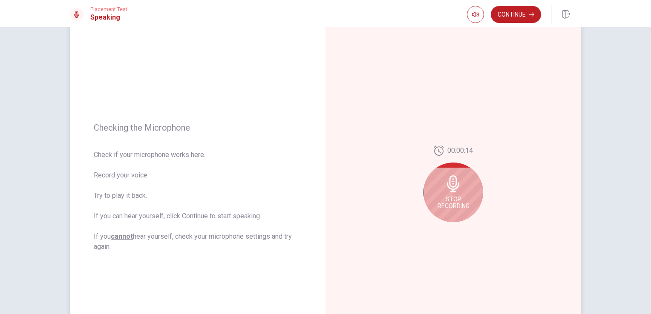
scroll to position [85, 0]
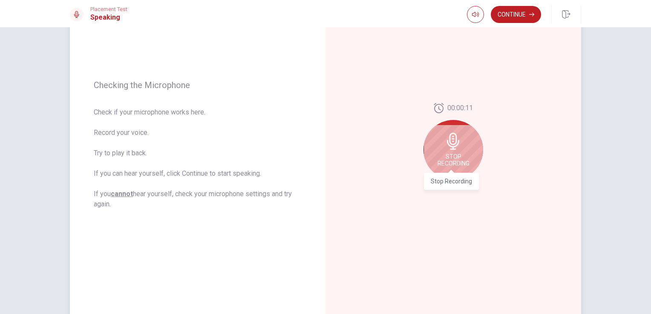
click at [448, 158] on span "Stop Recording" at bounding box center [453, 160] width 32 height 14
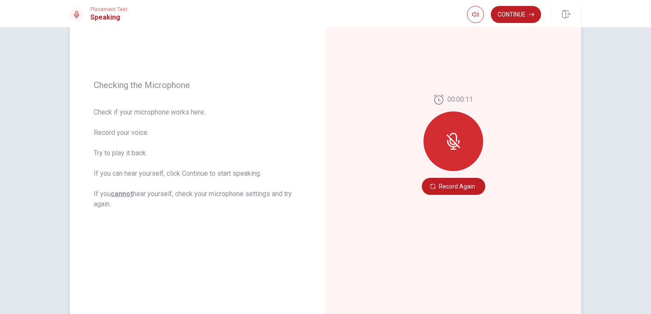
click at [457, 147] on icon at bounding box center [453, 142] width 14 height 14
click at [444, 186] on button "Record Again" at bounding box center [453, 186] width 63 height 17
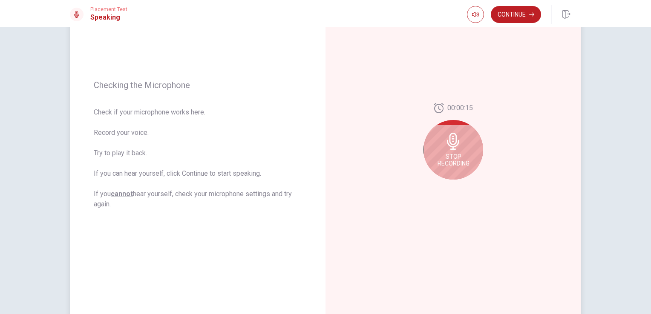
click at [457, 150] on icon at bounding box center [453, 141] width 17 height 17
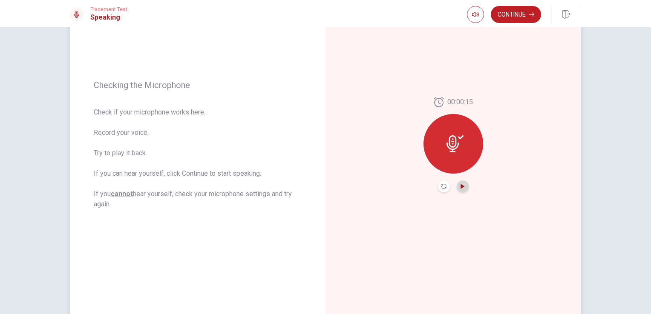
click at [462, 186] on icon "Play Audio" at bounding box center [462, 186] width 4 height 5
click at [444, 186] on button "Record Again" at bounding box center [444, 187] width 12 height 12
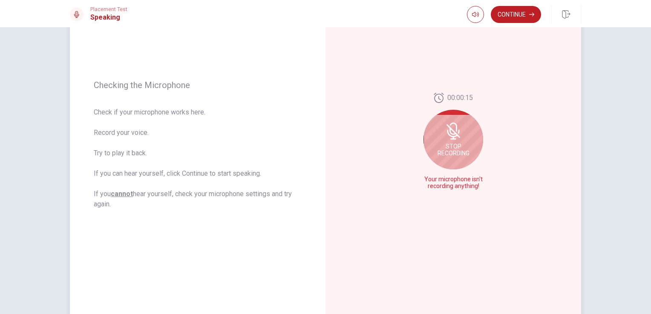
click at [453, 151] on span "Stop Recording" at bounding box center [453, 150] width 32 height 14
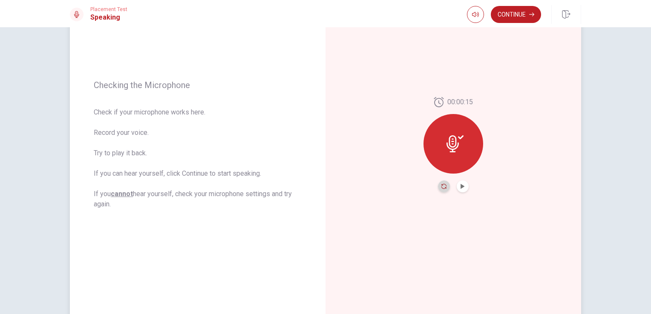
click at [441, 186] on icon "Record Again" at bounding box center [443, 186] width 5 height 5
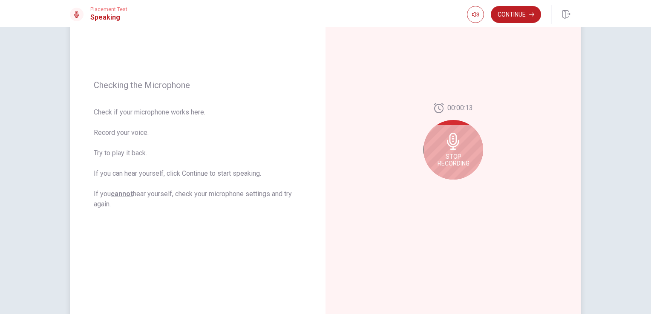
click at [457, 154] on span "Stop Recording" at bounding box center [453, 160] width 32 height 14
click at [457, 154] on div "Stop Recording" at bounding box center [453, 150] width 60 height 60
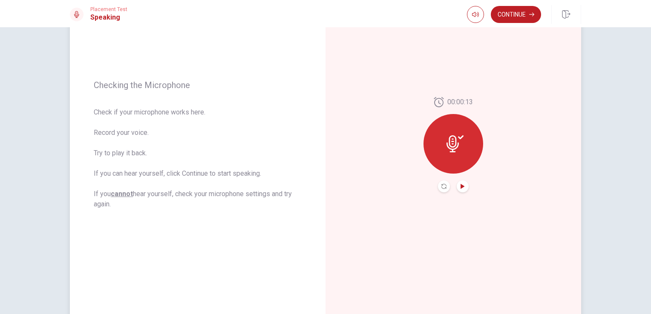
click at [460, 184] on icon "Play Audio" at bounding box center [462, 186] width 5 height 5
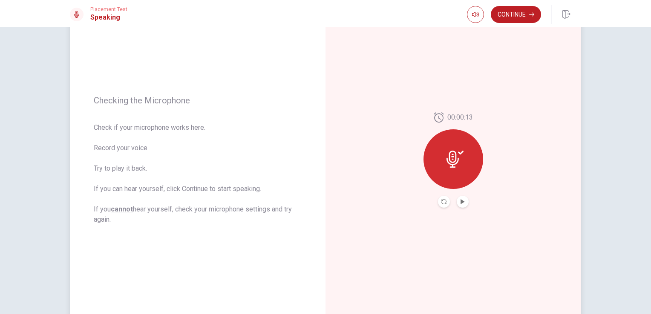
scroll to position [17, 0]
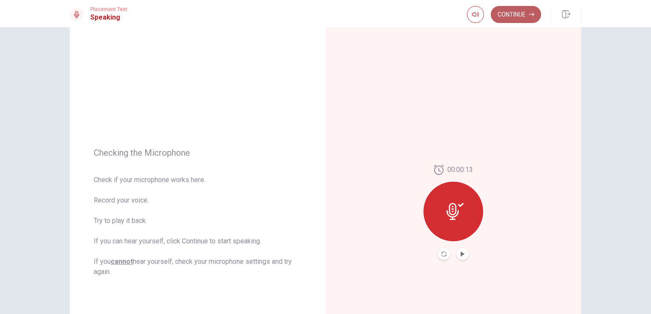
click at [520, 17] on button "Continue" at bounding box center [516, 14] width 50 height 17
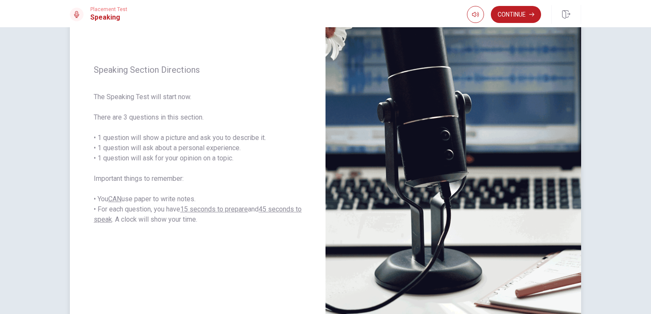
scroll to position [43, 0]
click at [520, 10] on button "Continue" at bounding box center [516, 14] width 50 height 17
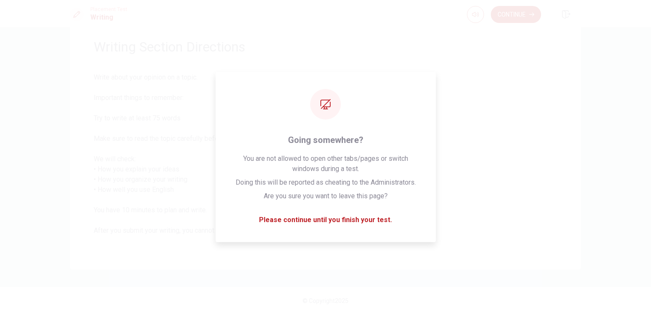
scroll to position [29, 0]
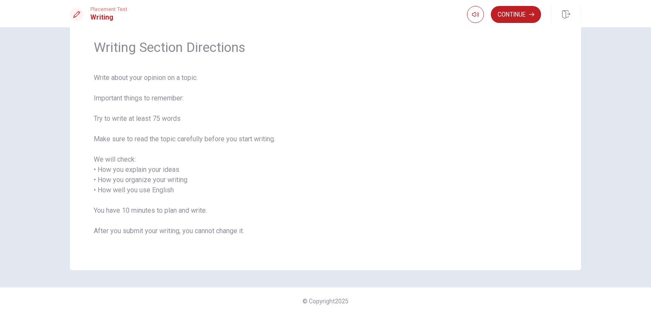
drag, startPoint x: 138, startPoint y: 160, endPoint x: 172, endPoint y: 160, distance: 34.1
click at [172, 160] on span "Write about your opinion on a topic. Important things to remember: Try to write…" at bounding box center [325, 160] width 463 height 174
click at [172, 175] on span "Write about your opinion on a topic. Important things to remember: Try to write…" at bounding box center [325, 160] width 463 height 174
drag, startPoint x: 181, startPoint y: 190, endPoint x: 181, endPoint y: 178, distance: 12.0
click at [181, 178] on span "Write about your opinion on a topic. Important things to remember: Try to write…" at bounding box center [325, 160] width 463 height 174
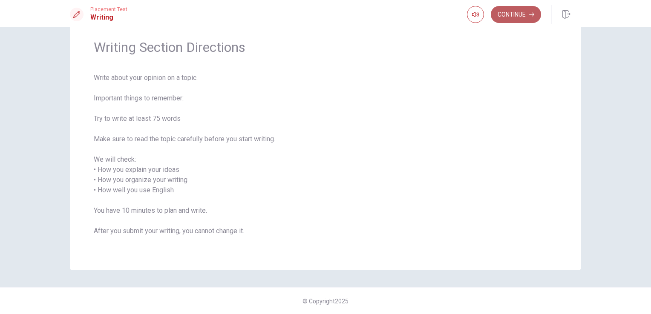
click at [526, 18] on button "Continue" at bounding box center [516, 14] width 50 height 17
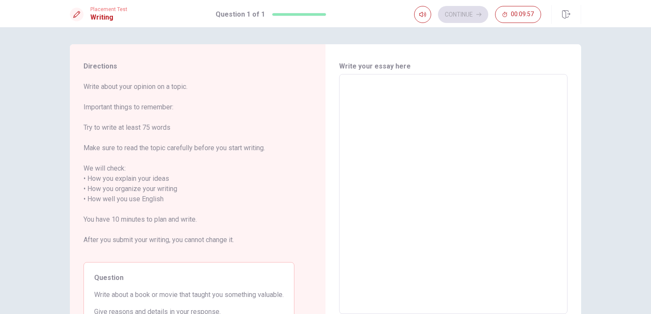
scroll to position [43, 0]
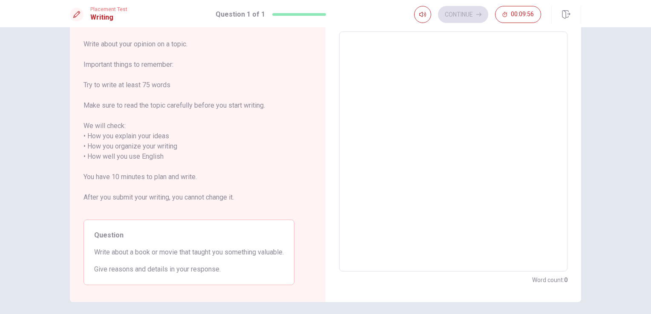
click at [401, 105] on textarea at bounding box center [453, 152] width 216 height 226
type textarea "M"
type textarea "x"
type textarea "My"
type textarea "x"
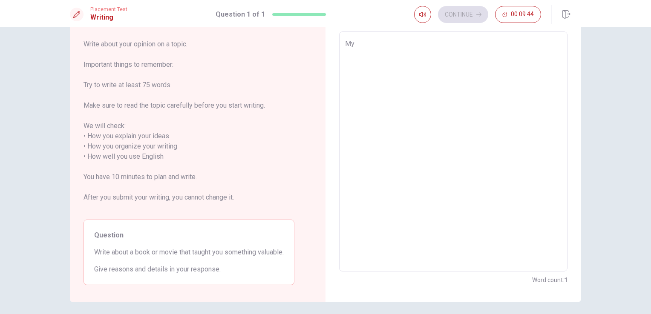
type textarea "My"
type textarea "x"
type textarea "My w"
type textarea "x"
type textarea "My wi"
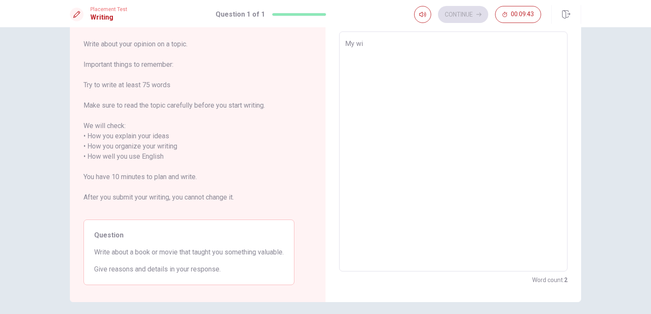
type textarea "x"
type textarea "My wit"
type textarea "x"
type textarea "My wi"
type textarea "x"
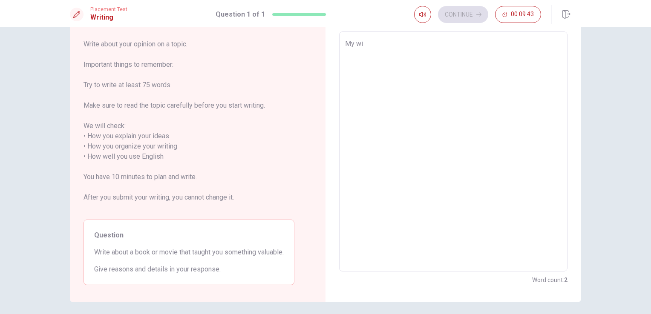
type textarea "My w"
type textarea "x"
type textarea "My"
type textarea "x"
type textarea "My v"
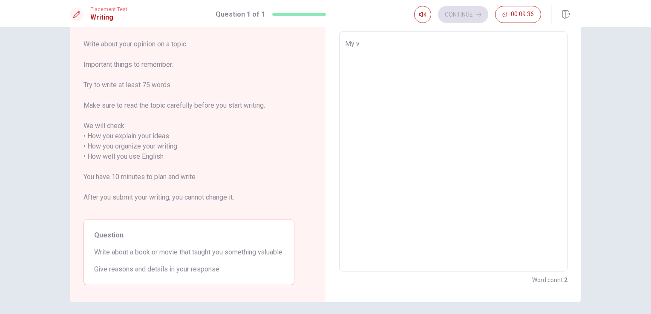
type textarea "x"
type textarea "My va"
type textarea "x"
type textarea "My val"
type textarea "x"
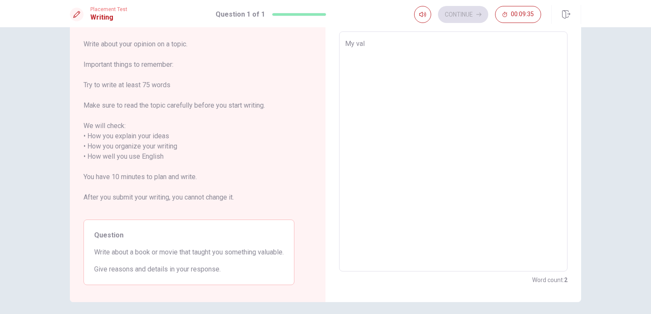
type textarea "My valu"
type textarea "x"
type textarea "My valua"
type textarea "x"
type textarea "My valuab"
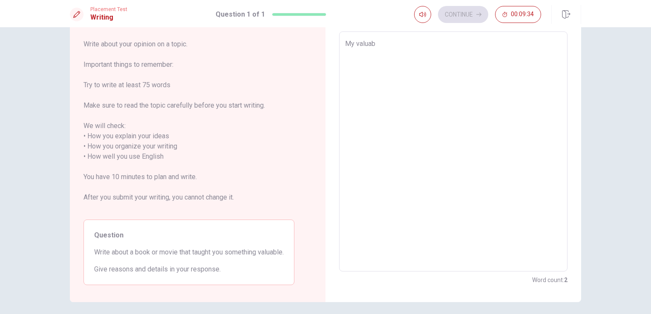
type textarea "x"
type textarea "My valuabl"
type textarea "x"
type textarea "My valuable"
type textarea "x"
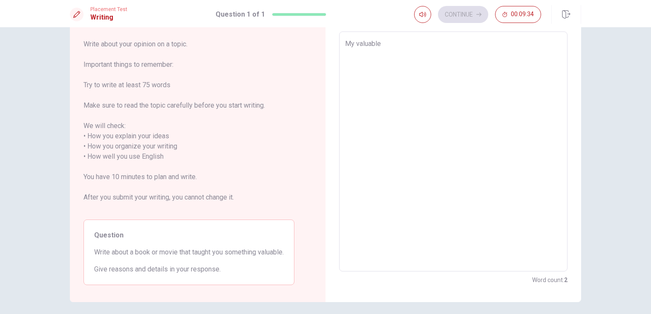
type textarea "My valuable"
type textarea "x"
type textarea "My valuable b"
type textarea "x"
type textarea "My valuable bo"
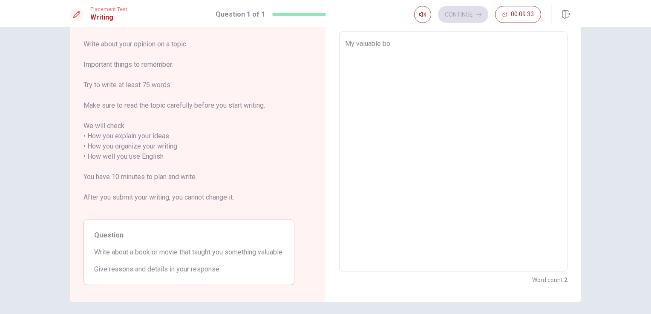
type textarea "x"
type textarea "My valuable boo"
type textarea "x"
type textarea "My valuable book"
type textarea "x"
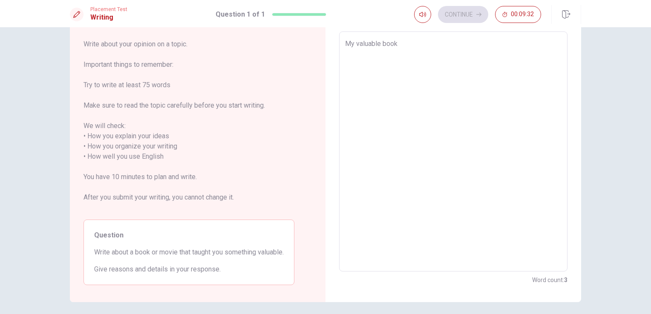
type textarea "My valuable book"
type textarea "x"
type textarea "My valuable book i"
type textarea "x"
type textarea "My valuable book is"
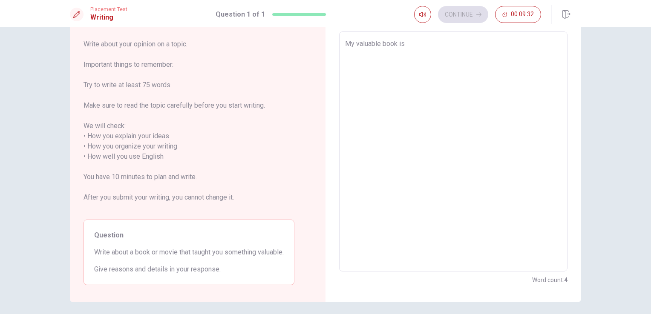
type textarea "x"
type textarea "My valuable book is"
type textarea "x"
type textarea "My valuable book is ""
type textarea "x"
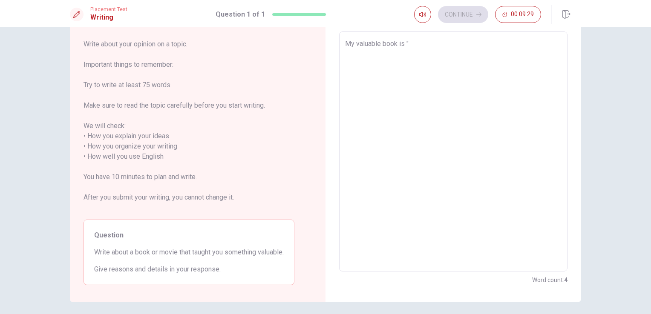
type textarea "My valuable book is "-"
type textarea "x"
type textarea "My valuable book is "-["
type textarea "x"
type textarea "My valuable book is "-[a"
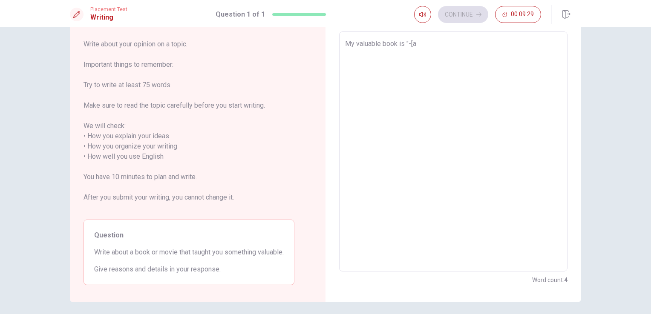
type textarea "x"
type textarea "My valuable book is "-[a-"
type textarea "x"
type textarea "My valuable book is "-[a--"
type textarea "x"
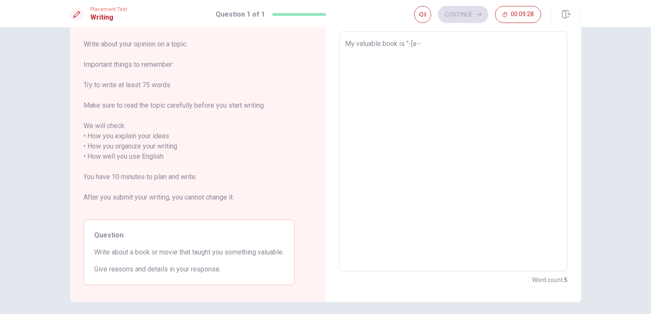
type textarea "My valuable book is "-[a---"
type textarea "x"
type textarea "My valuable book is "-[a--"
type textarea "x"
type textarea "My valuable book is "-[a-"
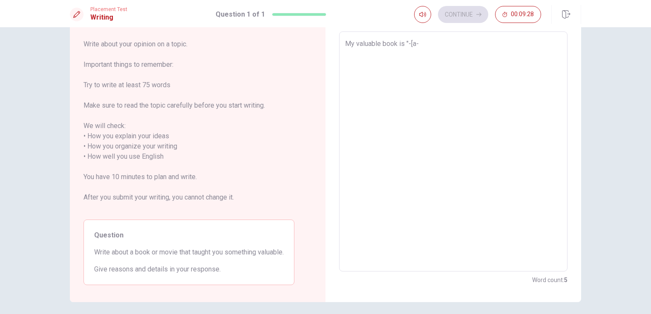
type textarea "x"
type textarea "My valuable book is "-[a"
type textarea "x"
type textarea "My valuable book is "-["
type textarea "x"
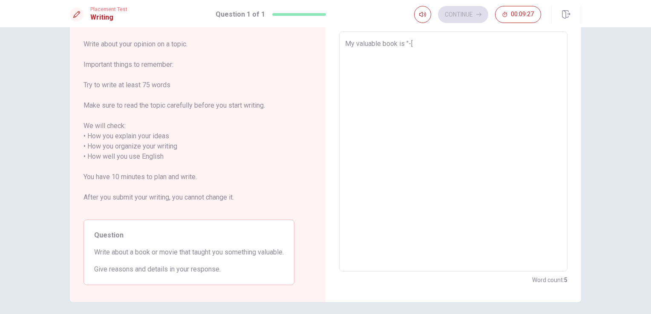
type textarea "My valuable book is "-"
type textarea "x"
type textarea "My valuable book is ""
type textarea "x"
type textarea "My valuable book is"
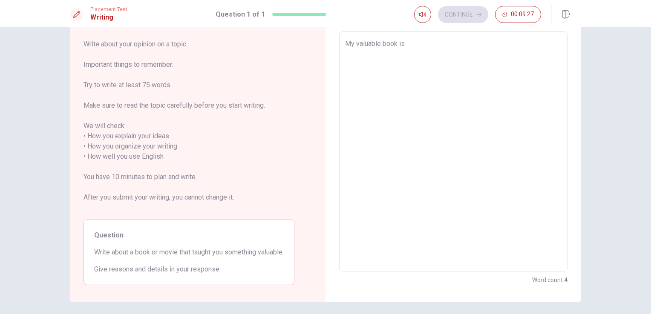
type textarea "x"
type textarea "My valuable book is ["
type textarea "x"
type textarea "My valuable book is [a"
type textarea "x"
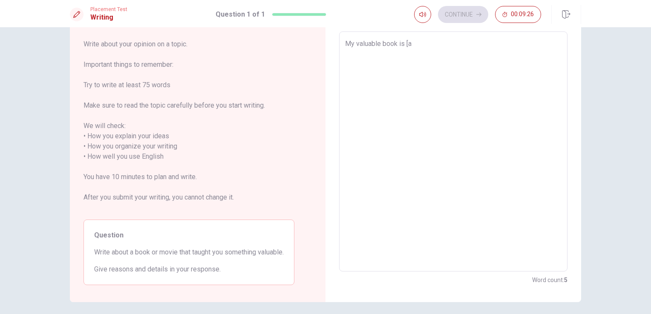
type textarea "My valuable book is ["
type textarea "x"
type textarea "My valuable book is [A"
type textarea "x"
type textarea "My valuable book is [A"
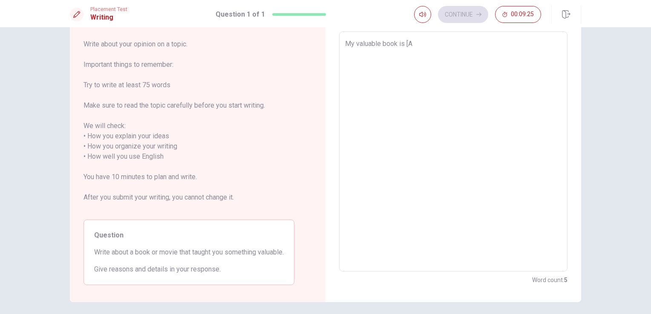
type textarea "x"
type textarea "My valuable book is [A s"
type textarea "x"
type textarea "My valuable book is [A si"
type textarea "x"
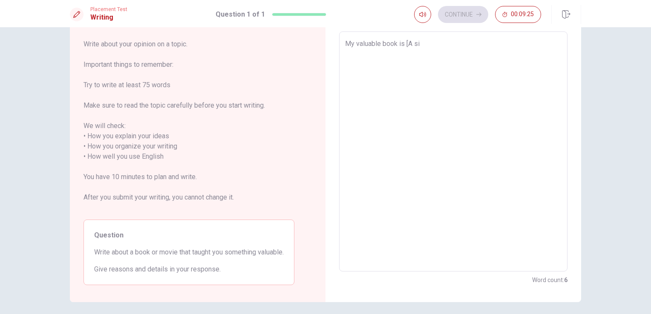
type textarea "My valuable book is [A six"
type textarea "x"
type textarea "My valuable book is [A si"
type textarea "x"
type textarea "My valuable book is [A s"
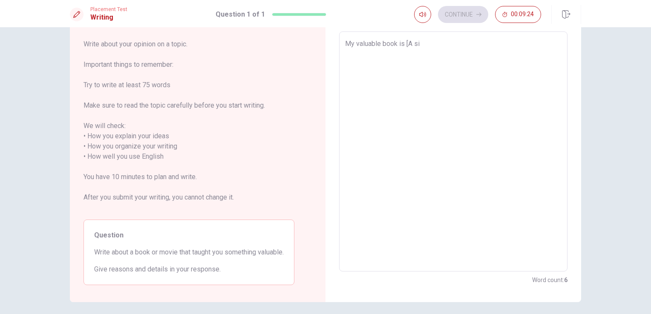
type textarea "x"
type textarea "My valuable book is [A"
type textarea "x"
type textarea "My valuable book is [A m"
type textarea "x"
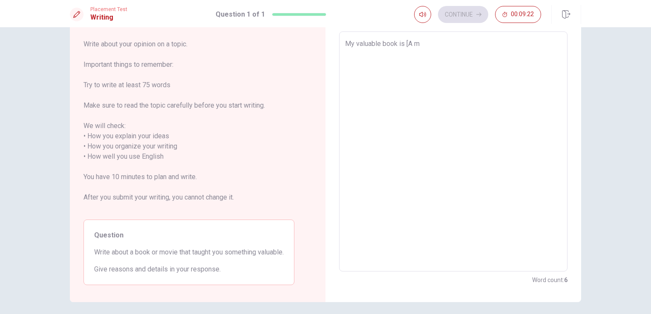
type textarea "My valuable book is [A mo"
type textarea "x"
type textarea "My valuable book is [A moo"
type textarea "x"
type textarea "My valuable book is [A moon"
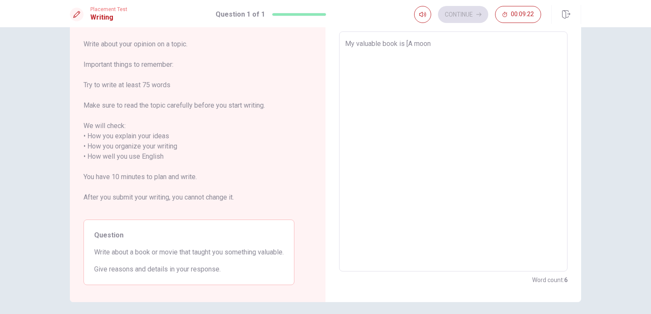
type textarea "x"
type textarea "My valuable book is [A moo"
type textarea "x"
type textarea "My valuable book is [A mo"
type textarea "x"
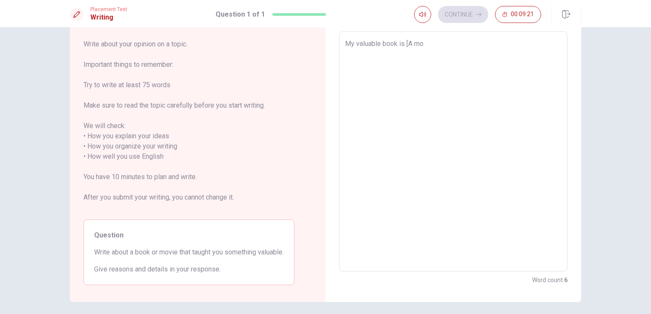
type textarea "My valuable book is [A m"
type textarea "x"
type textarea "My valuable book is [A"
type textarea "x"
type textarea "My valuable book is [A"
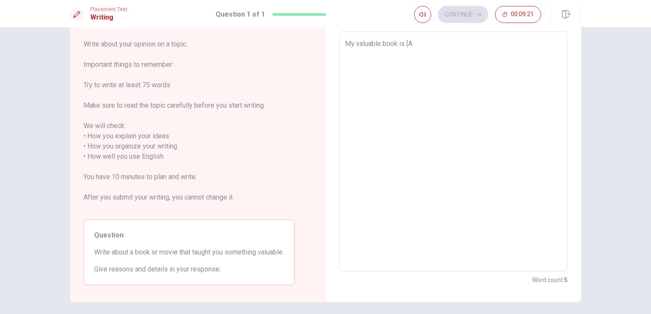
type textarea "x"
type textarea "My valuable book is ["
type textarea "x"
type textarea "My valuable book is [T"
type textarea "x"
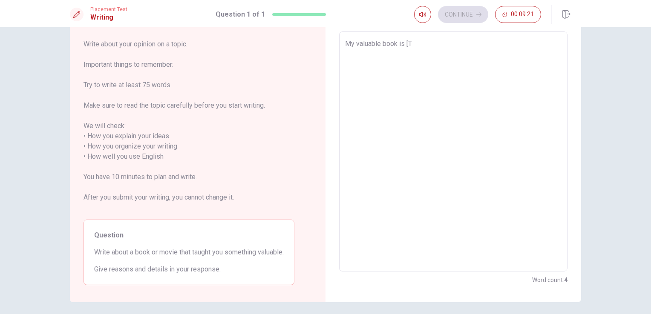
type textarea "My valuable book is [Th"
type textarea "x"
type textarea "My valuable book is [The"
type textarea "x"
type textarea "My valuable book is [The"
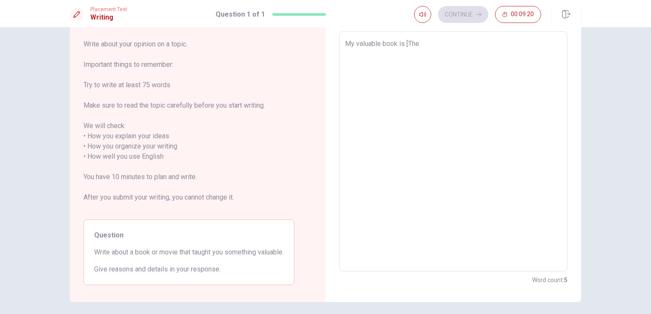
type textarea "x"
type textarea "My valuable book is [The m"
type textarea "x"
type textarea "My valuable book is [The mo"
type textarea "x"
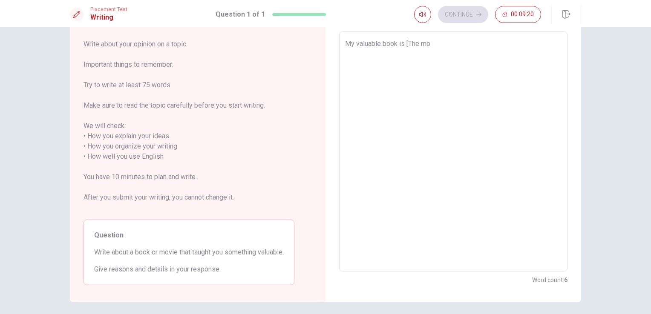
type textarea "My valuable book is [The moo"
type textarea "x"
type textarea "My valuable book is [The moon"
type textarea "x"
type textarea "My valuable book is [The moon"
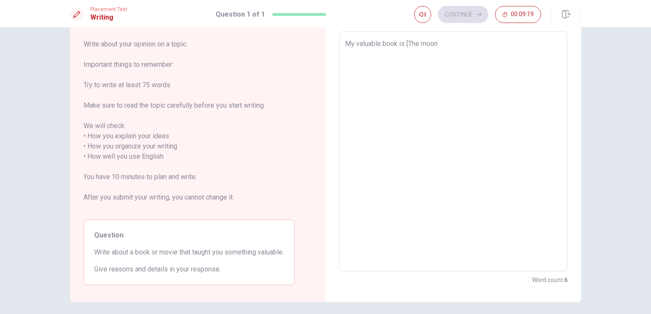
type textarea "x"
type textarea "My valuable book is [The moon a"
type textarea "x"
type textarea "My valuable book is [The moon an"
type textarea "x"
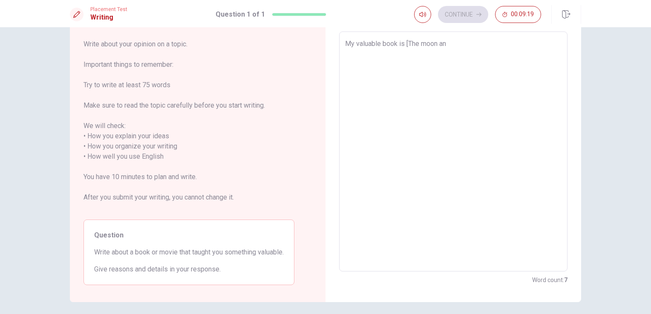
type textarea "My valuable book is [The moon and"
type textarea "x"
type textarea "My valuable book is [The moon and"
type textarea "x"
type textarea "My valuable book is [The moon and S"
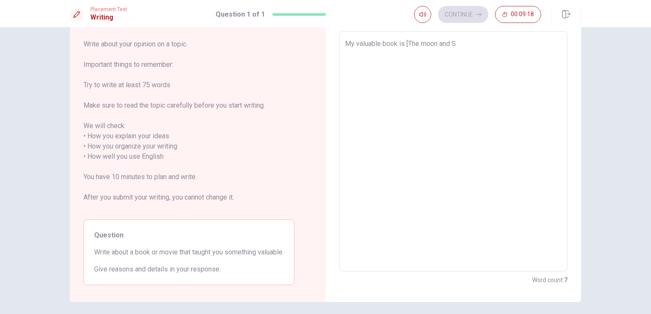
type textarea "x"
type textarea "My valuable book is [The moon and Si"
type textarea "x"
type textarea "My valuable book is [The moon and Six"
type textarea "x"
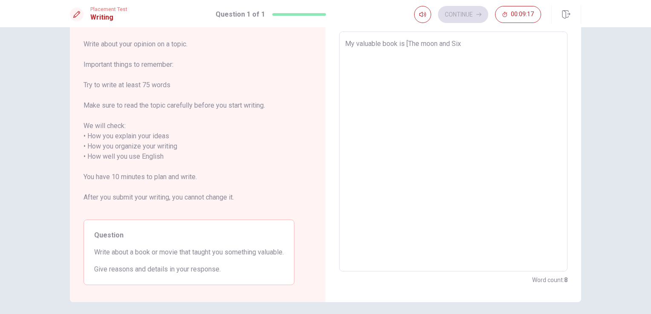
type textarea "My valuable book is [The moon and Six"
type textarea "x"
type textarea "My valuable book is [The moon and Six p"
type textarea "x"
type textarea "My valuable book is [The moon and Six pe"
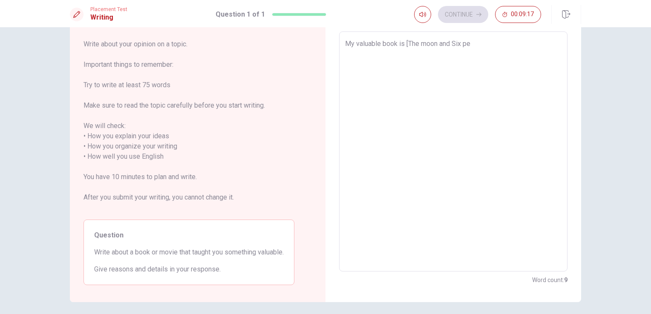
type textarea "x"
type textarea "My valuable book is [The moon and Six pen"
type textarea "x"
type textarea "My valuable book is [The moon and Six pens"
type textarea "x"
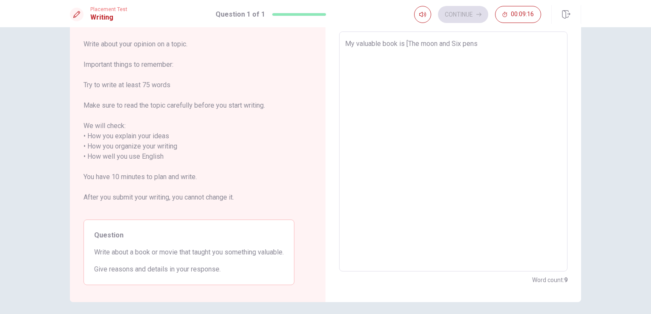
type textarea "My valuable book is [The moon and Six pense"
type textarea "x"
type textarea "My valuable book is [The moon and Six pense]"
type textarea "x"
type textarea "My valuable book is [The moon and Six pense]"
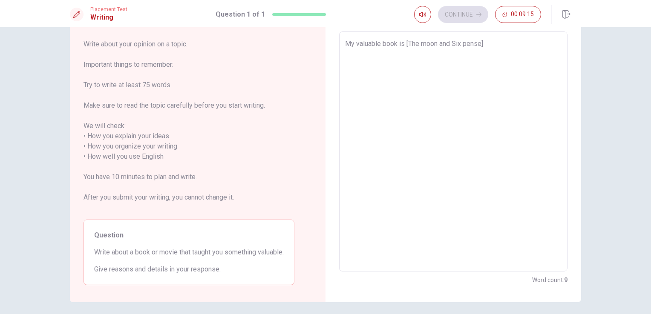
type textarea "x"
type textarea "My valuable book is [The moon and Six pense] f"
type textarea "x"
type textarea "My valuable book is [The moon and Six pense] fo"
type textarea "x"
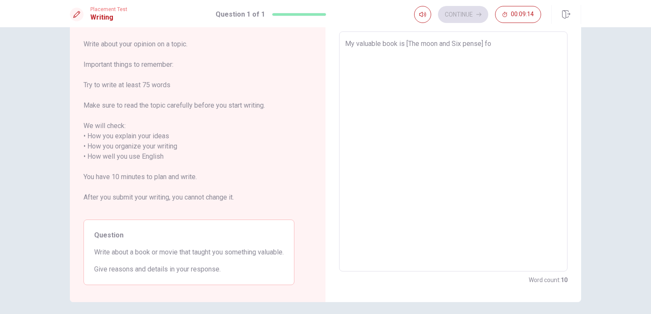
type textarea "My valuable book is [The moon and Six pense] f"
type textarea "x"
type textarea "My valuable book is [The moon and Six pense]"
type textarea "x"
type textarea "My valuable book is [The moon and Six pense]"
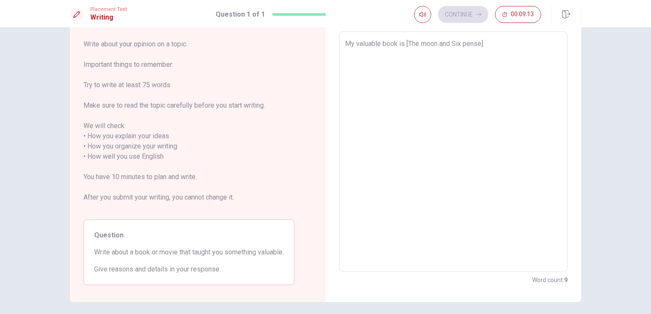
type textarea "x"
type textarea "My valuable book is [The moon and Six pense]."
type textarea "x"
type textarea "My valuable book is [The moon and Six pense]."
type textarea "x"
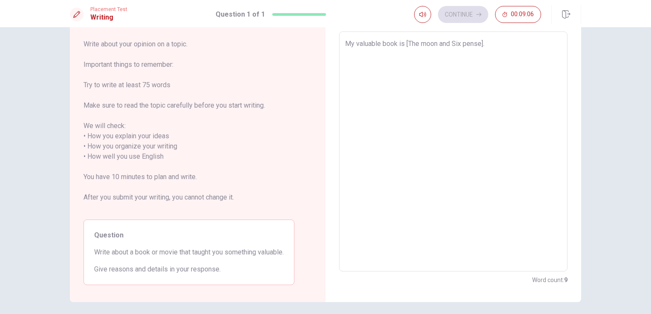
type textarea "My valuable book is [The moon and Six pense]. T"
type textarea "x"
type textarea "My valuable book is [The moon and Six pense]. Th"
type textarea "x"
type textarea "My valuable book is [The moon and Six pense]. The"
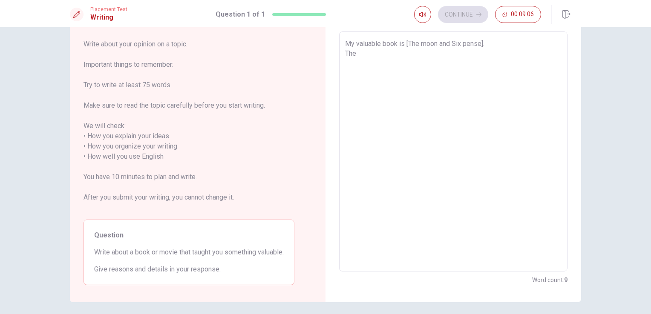
type textarea "x"
type textarea "My valuable book is [The moon and Six pense]. Ther"
type textarea "x"
type textarea "My valuable book is [The moon and Six pense]. Ther"
type textarea "x"
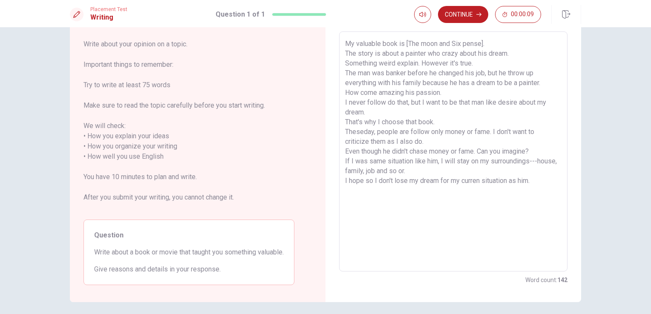
click at [388, 183] on textarea "My valuable book is [The moon and Six pense]. The story is about a painter who …" at bounding box center [453, 152] width 216 height 226
click at [471, 22] on button "Continue" at bounding box center [463, 14] width 50 height 17
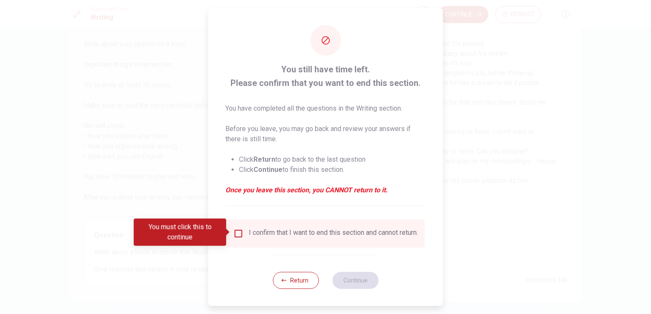
click at [235, 231] on input "You must click this to continue" at bounding box center [238, 234] width 10 height 10
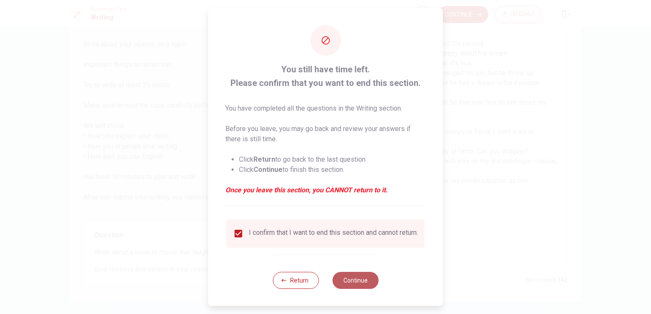
click at [362, 287] on button "Continue" at bounding box center [355, 280] width 46 height 17
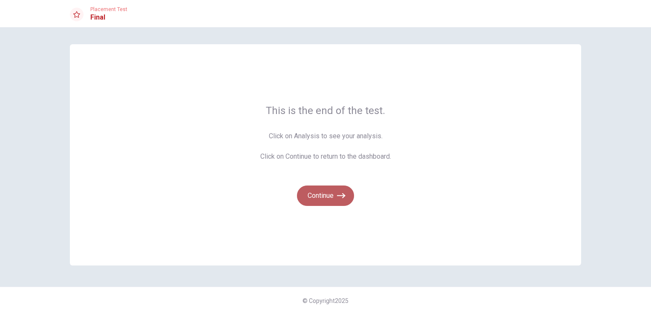
click at [328, 192] on button "Continue" at bounding box center [325, 196] width 57 height 20
